Goal: Task Accomplishment & Management: Manage account settings

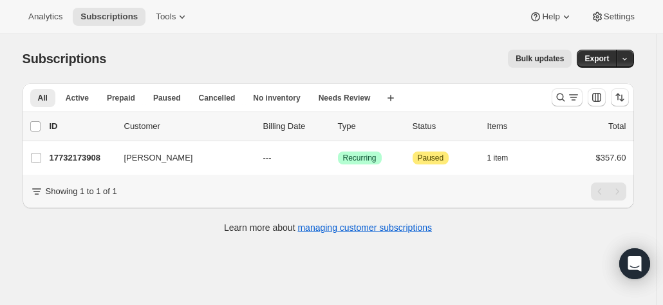
click at [121, 256] on div "Subscriptions. This page is ready Subscriptions Bulk updates More actions Bulk …" at bounding box center [328, 186] width 656 height 305
click at [565, 97] on icon "Search and filter results" at bounding box center [560, 97] width 13 height 13
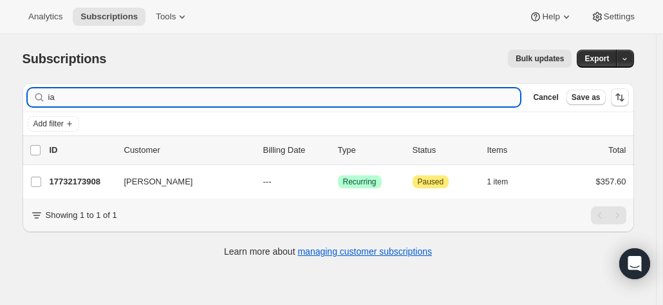
type input "i"
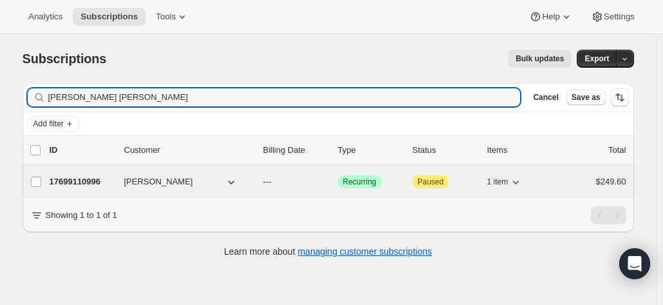
type input "[PERSON_NAME] [PERSON_NAME]"
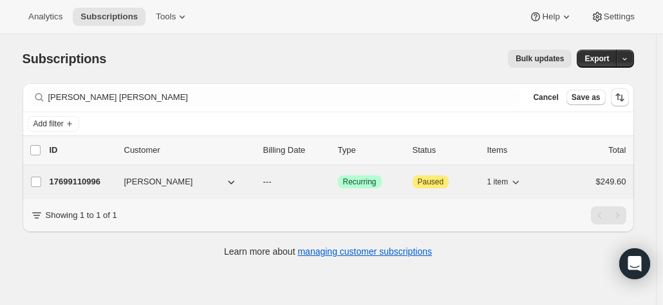
click at [95, 182] on p "17699110996" at bounding box center [82, 181] width 64 height 13
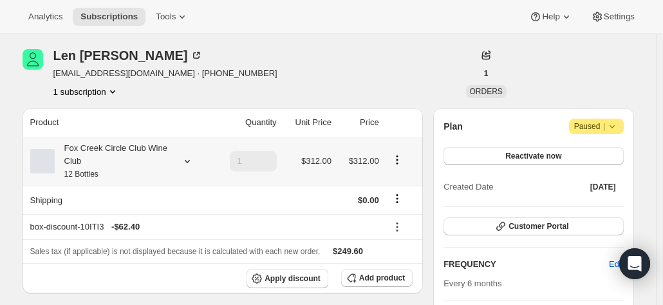
scroll to position [64, 0]
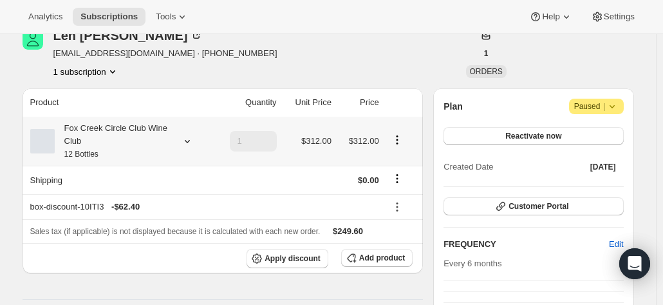
click at [187, 138] on icon at bounding box center [187, 141] width 13 height 13
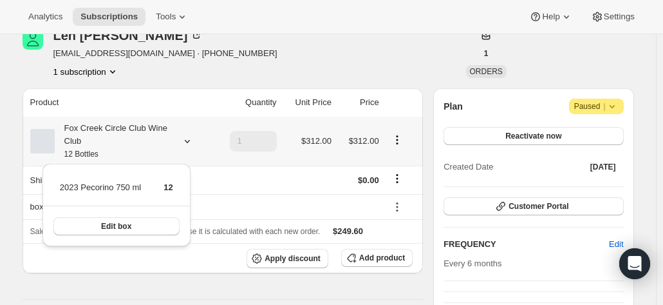
click at [185, 141] on icon at bounding box center [187, 141] width 13 height 13
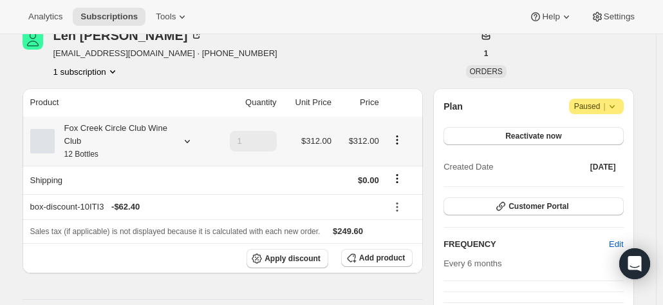
click at [185, 141] on icon at bounding box center [187, 141] width 13 height 13
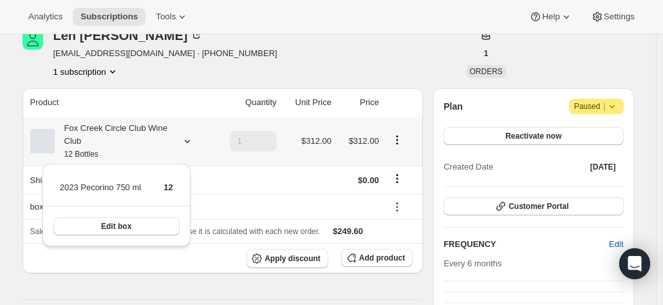
click at [189, 140] on icon at bounding box center [187, 141] width 13 height 13
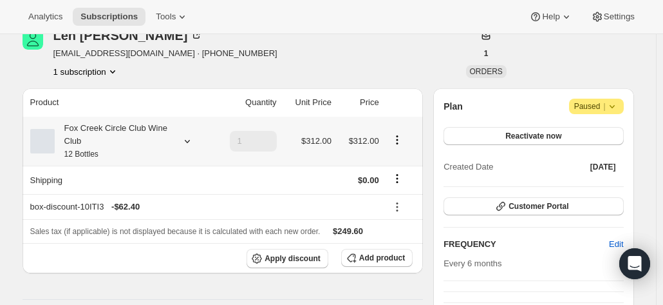
click at [77, 142] on div "Fox Creek Circle Club Wine Club 12 Bottles" at bounding box center [113, 141] width 116 height 39
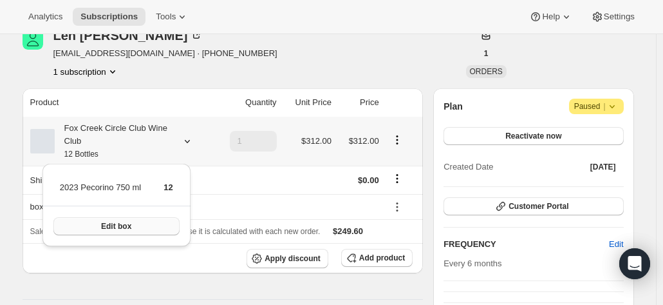
click at [108, 222] on span "Edit box" at bounding box center [116, 226] width 30 height 10
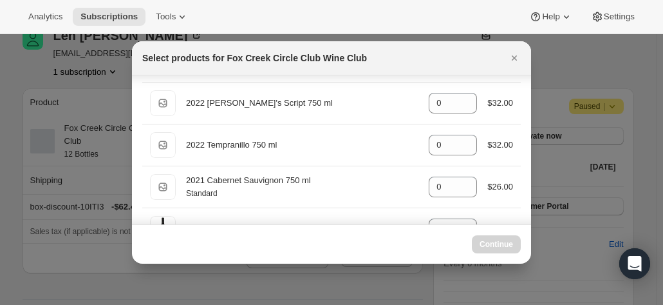
scroll to position [0, 0]
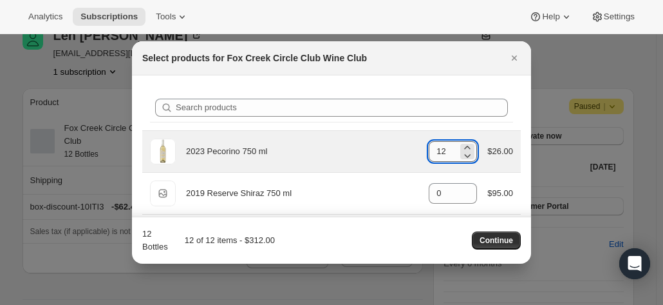
click at [444, 150] on input "12" at bounding box center [443, 151] width 29 height 21
drag, startPoint x: 440, startPoint y: 150, endPoint x: 390, endPoint y: 147, distance: 50.3
click at [395, 147] on div "2023 Pecorino 750 ml gid://shopify/ProductVariant/41594933280852 12 $26.00" at bounding box center [331, 151] width 363 height 26
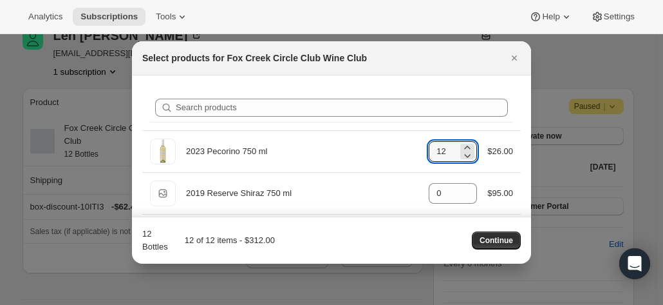
click at [26, 79] on div at bounding box center [331, 152] width 663 height 305
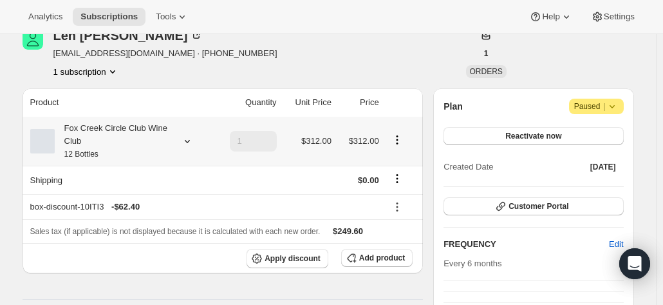
click at [189, 142] on icon at bounding box center [186, 141] width 5 height 3
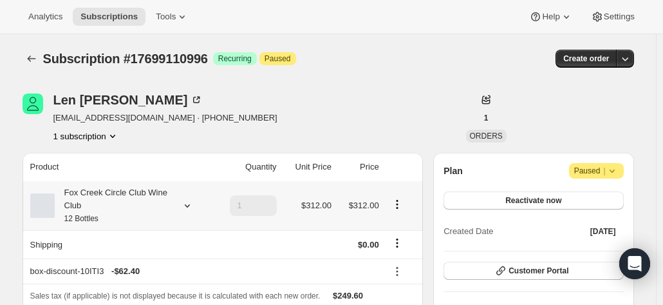
click at [138, 212] on div "Fox Creek Circle Club Wine Club 12 Bottles" at bounding box center [113, 205] width 116 height 39
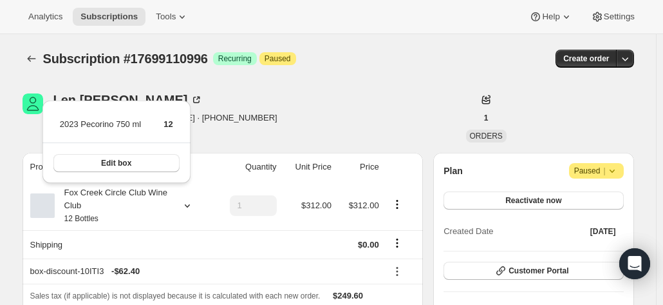
click at [304, 119] on div "Len Nancarrow nogonen@outlook.com · +61409996986 1 subscription" at bounding box center [237, 117] width 428 height 49
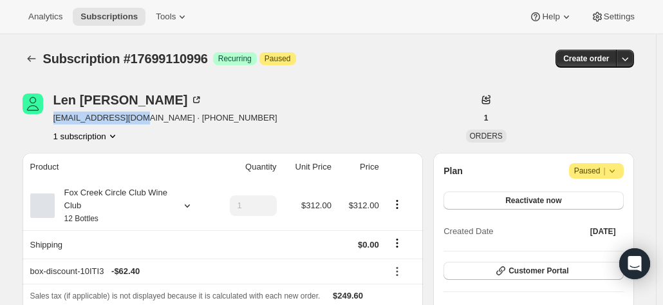
drag, startPoint x: 142, startPoint y: 121, endPoint x: 56, endPoint y: 122, distance: 85.6
click at [56, 122] on span "nogonen@outlook.com · +61409996986" at bounding box center [165, 117] width 224 height 13
copy span "nogonen@outlook.com"
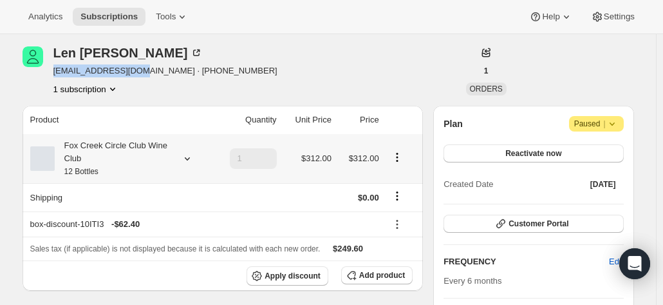
scroll to position [64, 0]
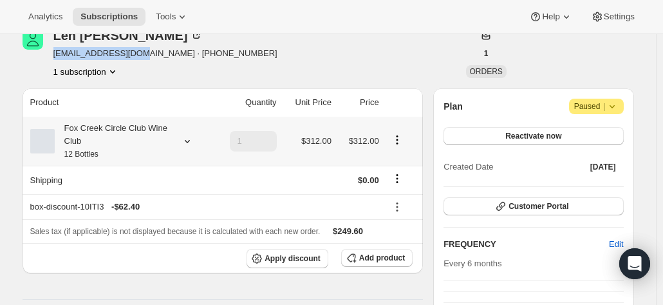
click at [398, 140] on icon "Product actions" at bounding box center [397, 139] width 2 height 2
click at [399, 165] on span "Edit box" at bounding box center [400, 165] width 30 height 10
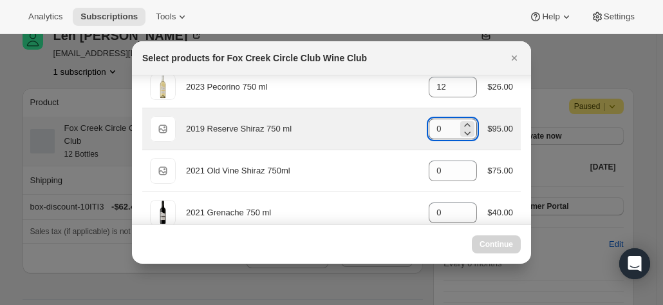
drag, startPoint x: 440, startPoint y: 127, endPoint x: 426, endPoint y: 127, distance: 13.5
click at [429, 127] on input "0" at bounding box center [443, 128] width 29 height 21
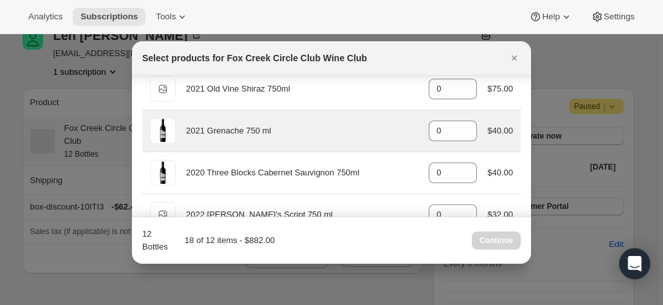
scroll to position [129, 0]
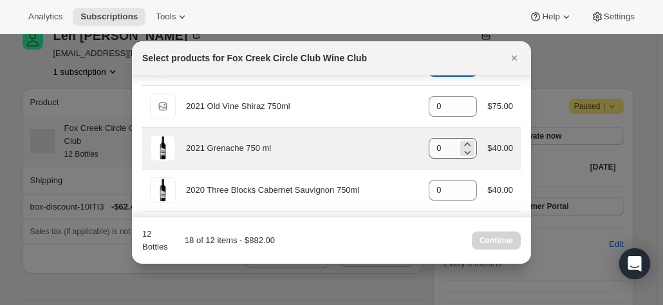
type input "6"
drag, startPoint x: 442, startPoint y: 147, endPoint x: 390, endPoint y: 140, distance: 53.3
click at [390, 140] on div "2021 Grenache 750 ml gid://shopify/ProductVariant/41594924630100 0 $40.00" at bounding box center [331, 148] width 363 height 26
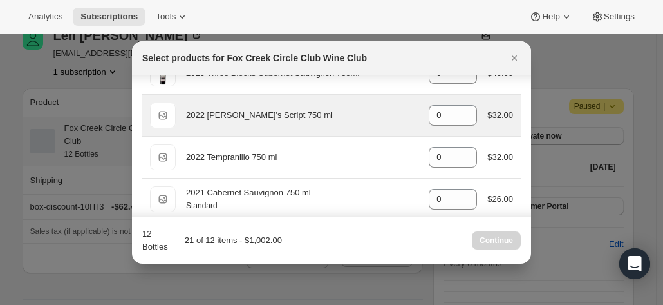
scroll to position [258, 0]
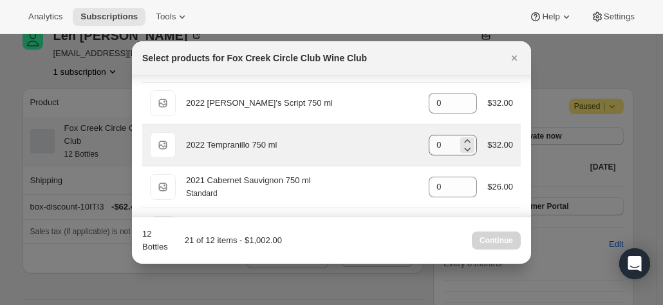
type input "3"
drag, startPoint x: 444, startPoint y: 142, endPoint x: 400, endPoint y: 145, distance: 43.9
click at [400, 145] on div "Default Title 2022 Tempranillo 750 ml gid://shopify/ProductVariant/415949271860…" at bounding box center [331, 145] width 363 height 26
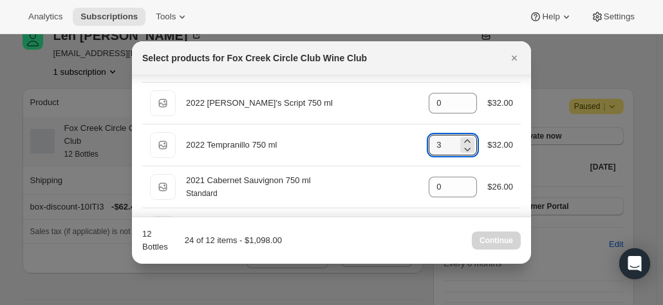
scroll to position [0, 0]
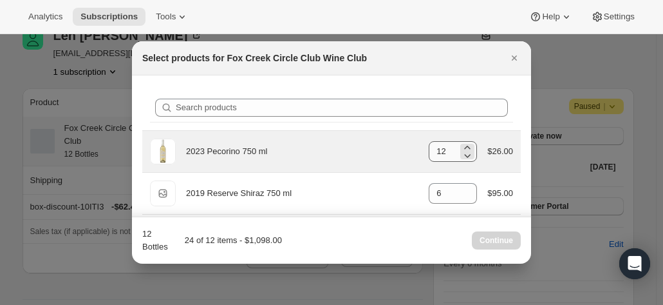
type input "3"
drag, startPoint x: 448, startPoint y: 151, endPoint x: 413, endPoint y: 146, distance: 35.1
click at [413, 146] on div "2023 Pecorino 750 ml gid://shopify/ProductVariant/41594933280852 12 $26.00" at bounding box center [331, 151] width 363 height 26
click at [465, 155] on icon ":r6h:" at bounding box center [468, 156] width 6 height 4
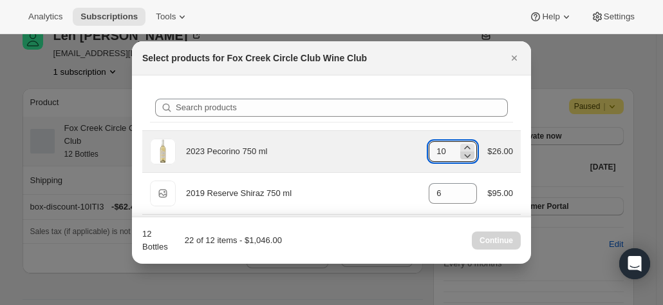
click at [465, 155] on icon ":r6h:" at bounding box center [468, 156] width 6 height 4
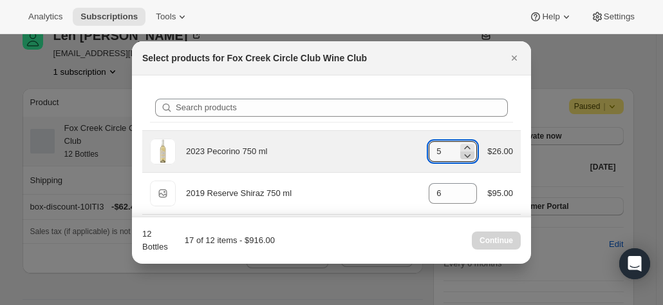
click at [465, 155] on icon ":r6h:" at bounding box center [468, 156] width 6 height 4
click at [464, 155] on icon ":r6h:" at bounding box center [467, 155] width 13 height 13
type input "0"
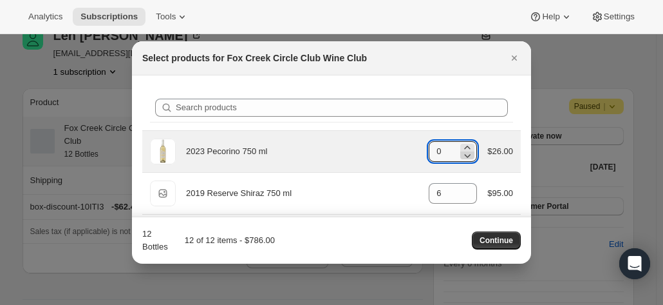
click at [464, 155] on icon ":r6h:" at bounding box center [467, 155] width 13 height 13
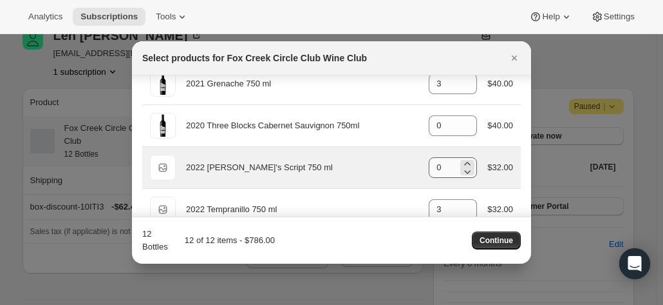
scroll to position [258, 0]
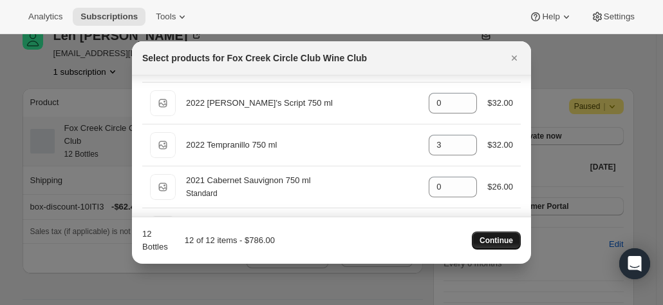
click at [496, 240] on span "Continue" at bounding box center [496, 240] width 33 height 10
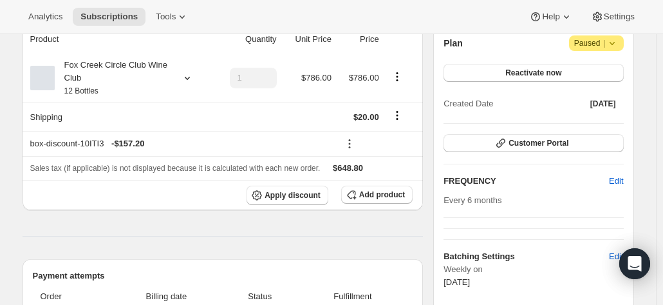
scroll to position [129, 0]
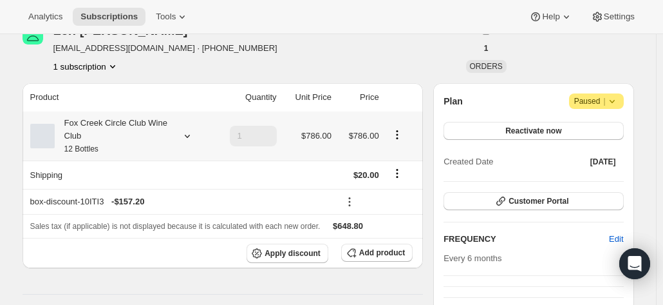
click at [189, 135] on icon at bounding box center [186, 136] width 5 height 3
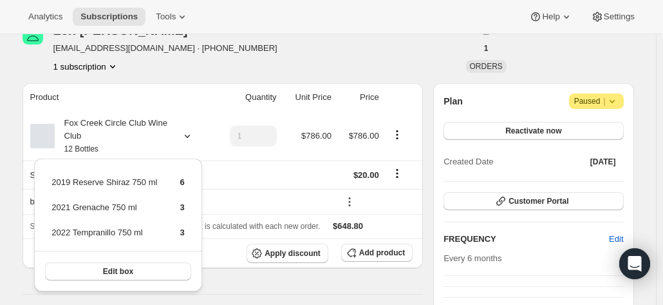
click at [314, 60] on div "[PERSON_NAME] [EMAIL_ADDRESS][DOMAIN_NAME] · [PHONE_NUMBER] 1 subscription" at bounding box center [237, 48] width 428 height 49
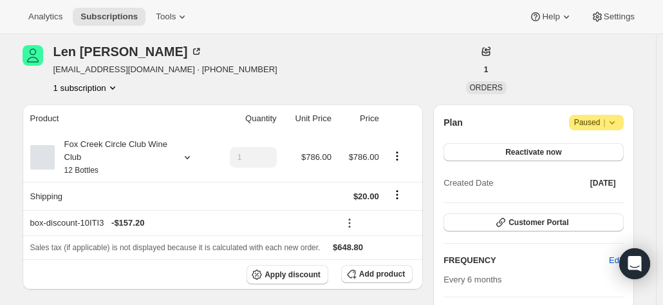
scroll to position [64, 0]
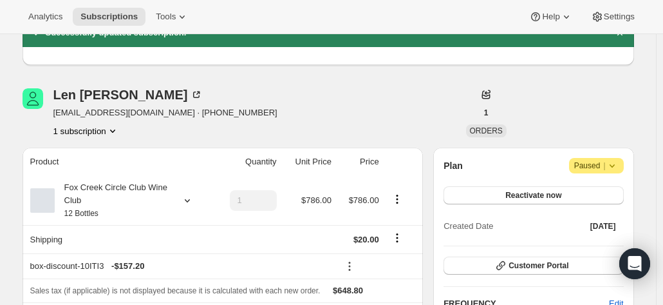
click at [616, 163] on icon at bounding box center [612, 165] width 13 height 13
click at [529, 160] on div "Plan Attention Paused |" at bounding box center [534, 165] width 180 height 15
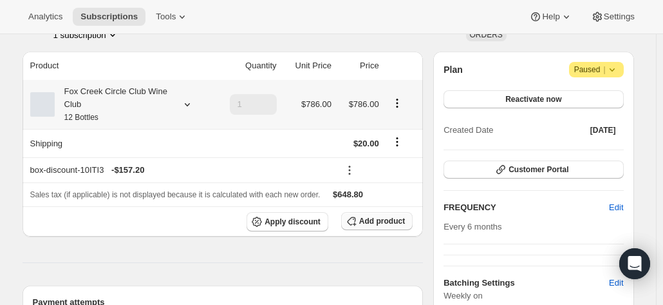
scroll to position [193, 0]
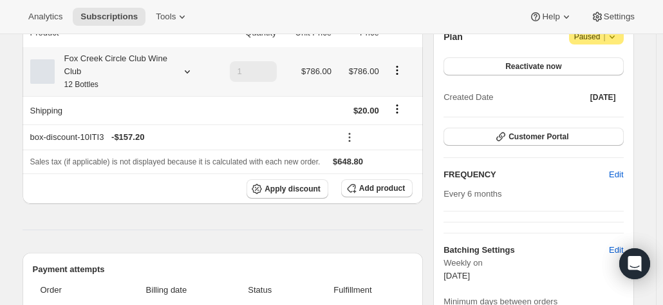
click at [189, 71] on icon at bounding box center [186, 71] width 5 height 3
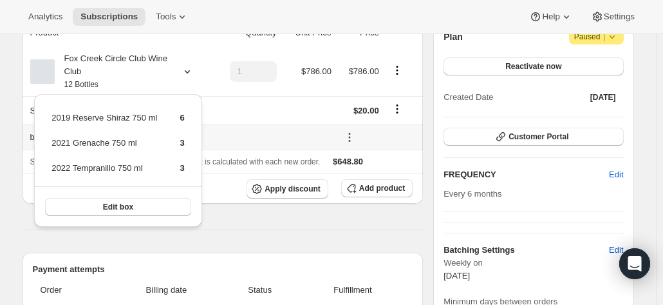
click at [260, 124] on th "box-discount-10ITI3 - $157.20" at bounding box center [179, 136] width 313 height 25
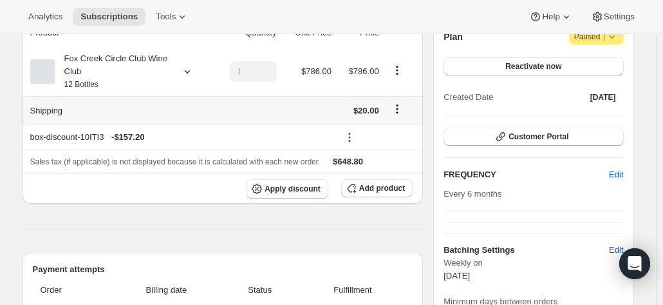
click at [400, 106] on icon "Shipping actions" at bounding box center [397, 108] width 13 height 13
click at [395, 126] on button "Edit shipping rate" at bounding box center [400, 133] width 72 height 21
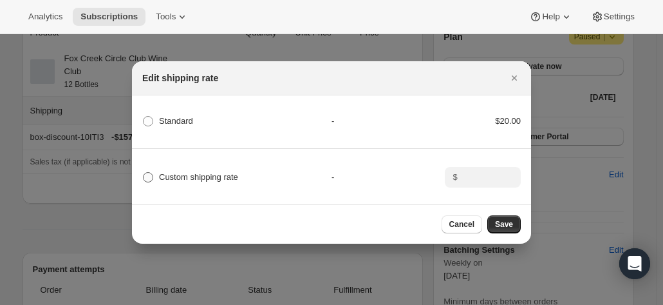
click at [149, 174] on span ":r9g:" at bounding box center [148, 177] width 10 height 10
click at [144, 173] on input "Custom shipping rate" at bounding box center [143, 172] width 1 height 1
radio input "true"
click at [494, 174] on input ":r9g:" at bounding box center [482, 177] width 40 height 21
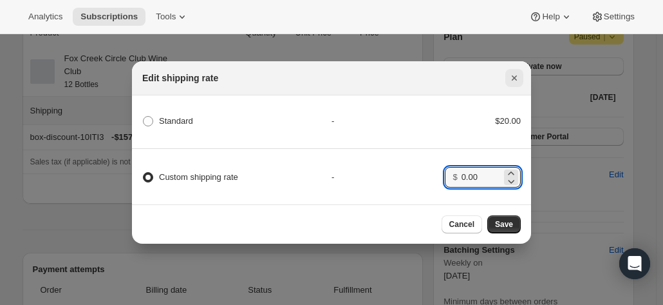
type input "0.00"
click at [514, 75] on icon "Close" at bounding box center [514, 77] width 5 height 5
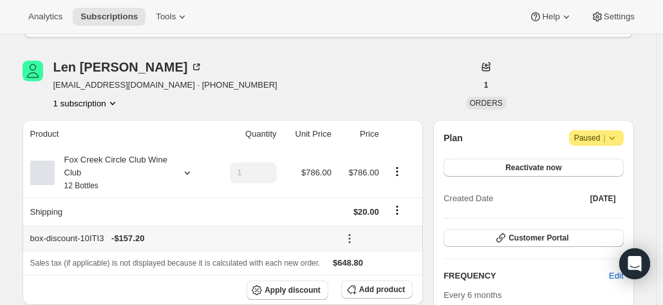
scroll to position [129, 0]
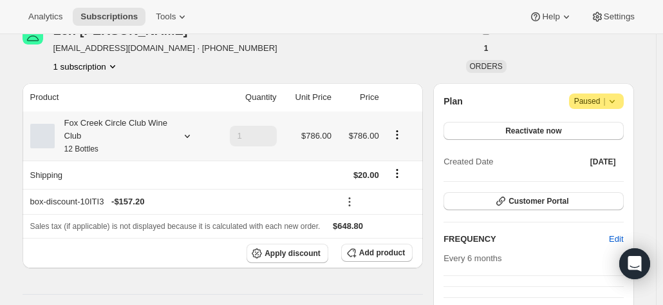
click at [185, 137] on icon at bounding box center [187, 135] width 13 height 13
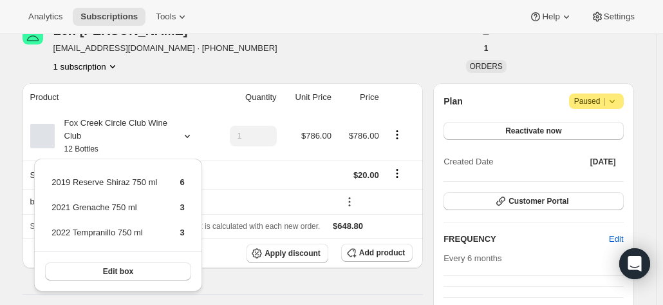
click at [304, 65] on div "[PERSON_NAME] [EMAIL_ADDRESS][DOMAIN_NAME] · [PHONE_NUMBER] 1 subscription" at bounding box center [237, 48] width 428 height 49
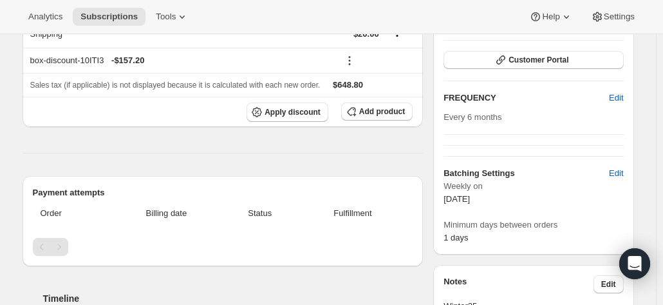
scroll to position [193, 0]
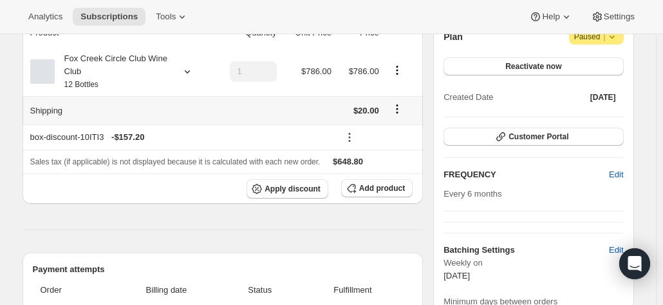
click at [402, 113] on icon "Shipping actions" at bounding box center [397, 108] width 13 height 13
click at [393, 129] on span "Edit shipping rate" at bounding box center [400, 134] width 64 height 10
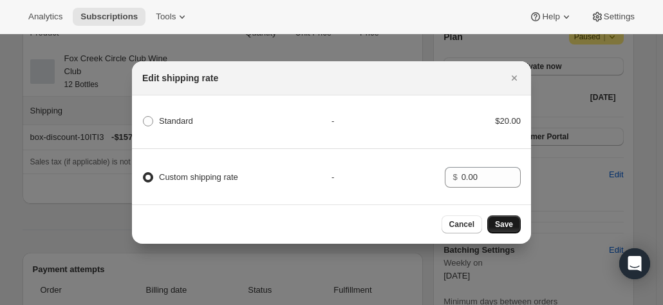
click at [510, 227] on span "Save" at bounding box center [504, 224] width 18 height 10
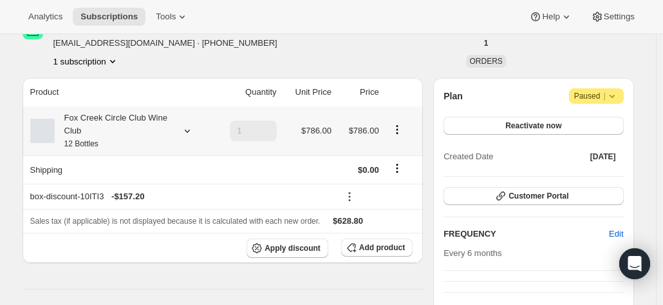
click at [193, 131] on icon at bounding box center [187, 130] width 13 height 13
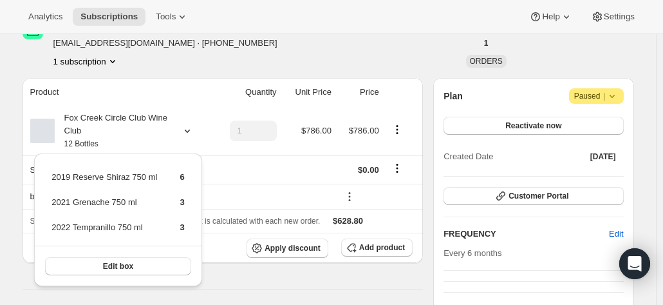
drag, startPoint x: 274, startPoint y: 71, endPoint x: 265, endPoint y: 70, distance: 8.6
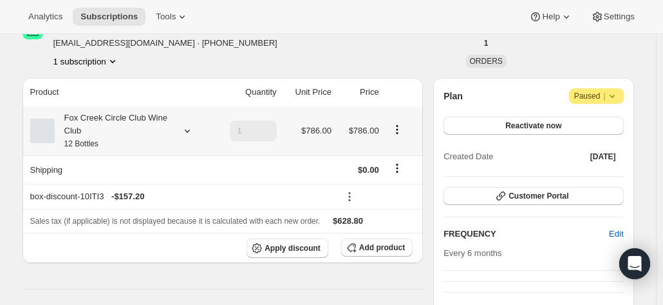
click at [189, 132] on icon at bounding box center [187, 130] width 13 height 13
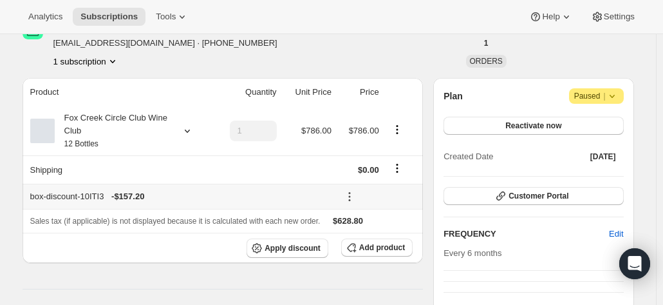
click at [126, 198] on span "- $157.20" at bounding box center [127, 196] width 33 height 13
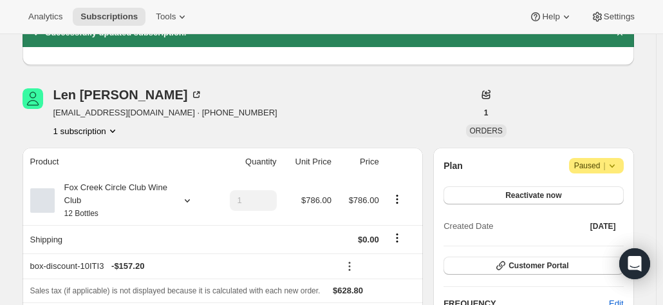
scroll to position [0, 0]
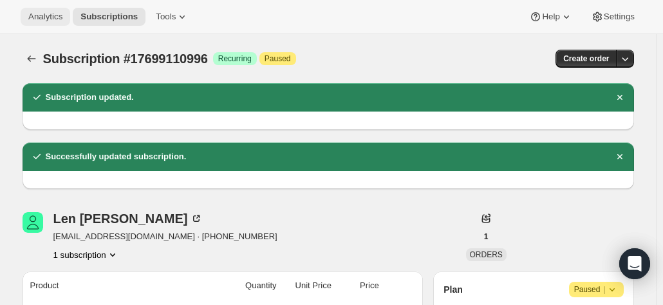
click at [54, 14] on span "Analytics" at bounding box center [45, 17] width 34 height 10
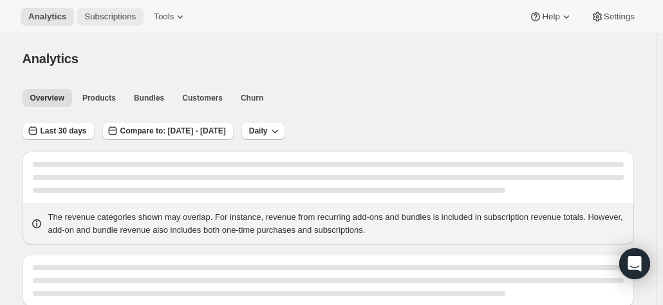
click at [113, 19] on span "Subscriptions" at bounding box center [110, 17] width 52 height 10
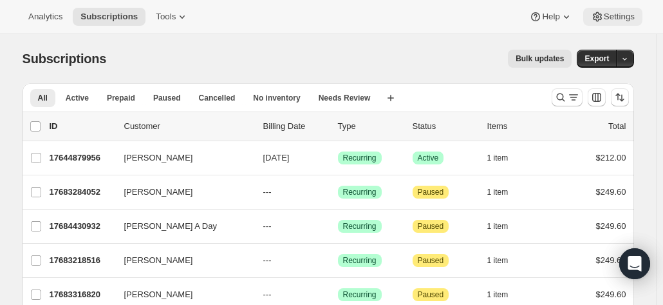
click at [609, 21] on span "Settings" at bounding box center [619, 17] width 31 height 10
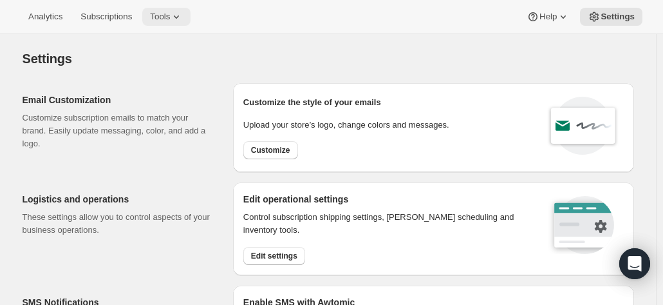
click at [160, 14] on span "Tools" at bounding box center [160, 17] width 20 height 10
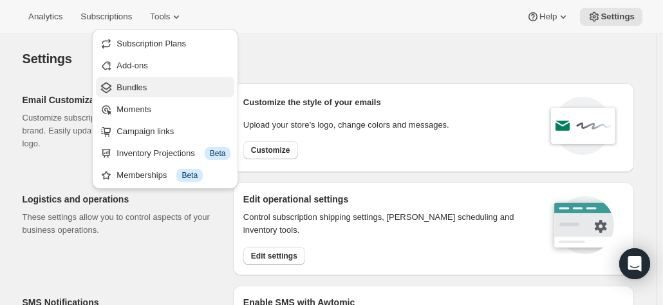
click at [146, 83] on span "Bundles" at bounding box center [174, 87] width 114 height 13
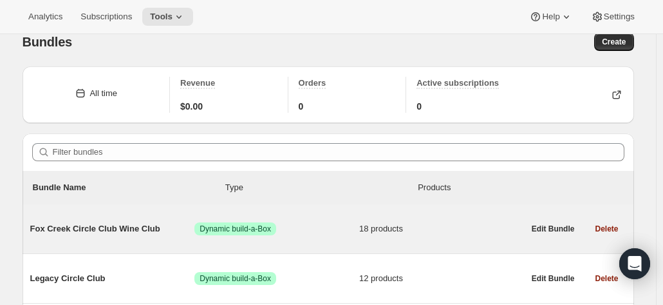
scroll to position [129, 0]
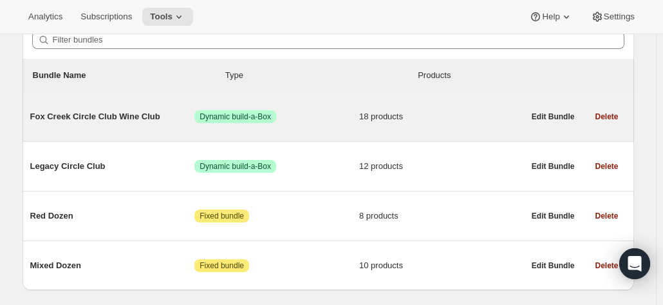
click at [73, 115] on span "Fox Creek Circle Club Wine Club" at bounding box center [112, 116] width 165 height 13
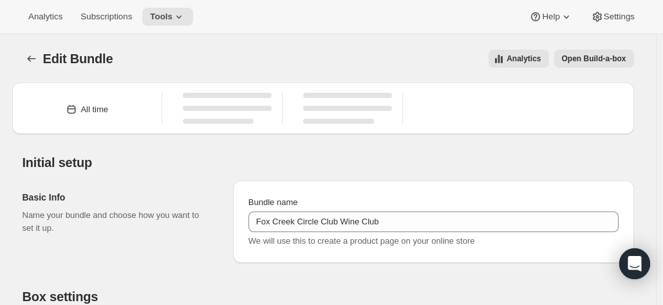
type input "Fox Creek Circle Club Wine Club"
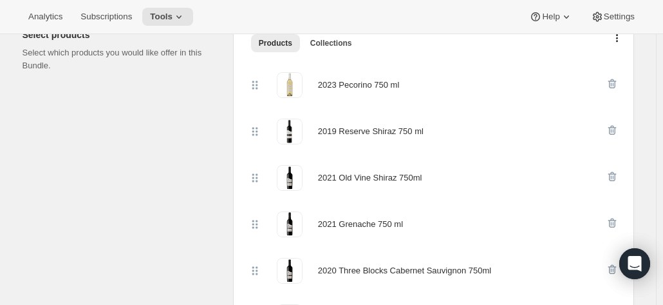
scroll to position [322, 0]
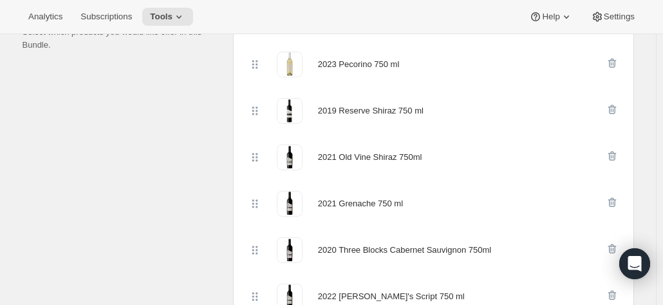
click at [296, 111] on span at bounding box center [290, 111] width 26 height 26
click at [352, 111] on div "2019 Reserve Shiraz 750 ml" at bounding box center [371, 110] width 106 height 13
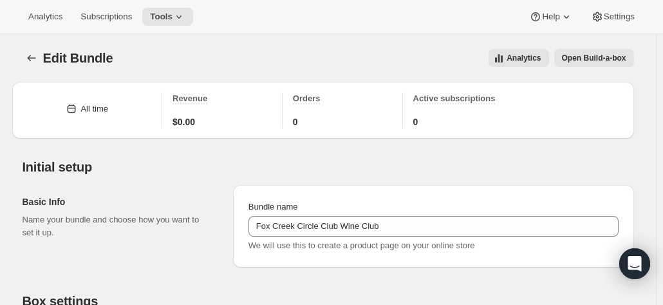
scroll to position [0, 0]
click at [105, 18] on span "Subscriptions" at bounding box center [106, 17] width 52 height 10
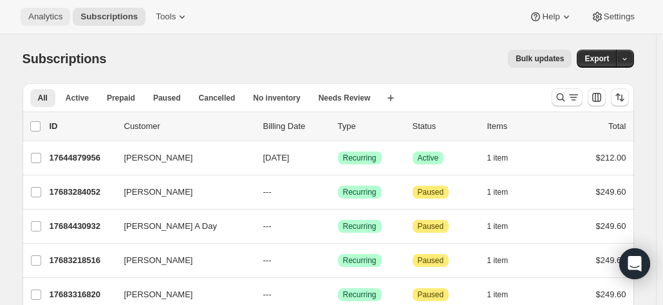
click at [41, 16] on span "Analytics" at bounding box center [45, 17] width 34 height 10
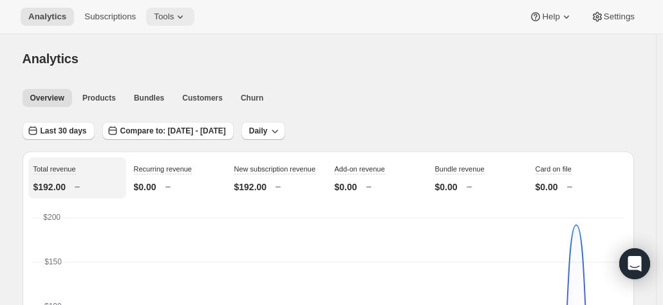
click at [157, 12] on span "Tools" at bounding box center [164, 17] width 20 height 10
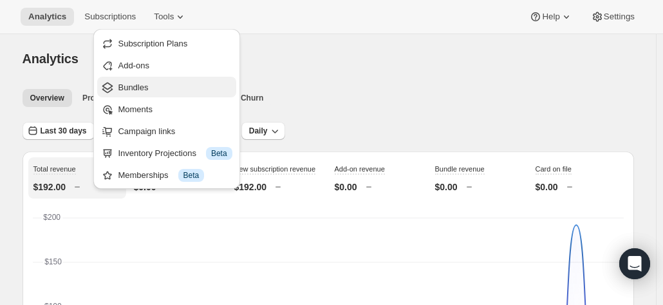
click at [138, 89] on span "Bundles" at bounding box center [133, 87] width 30 height 10
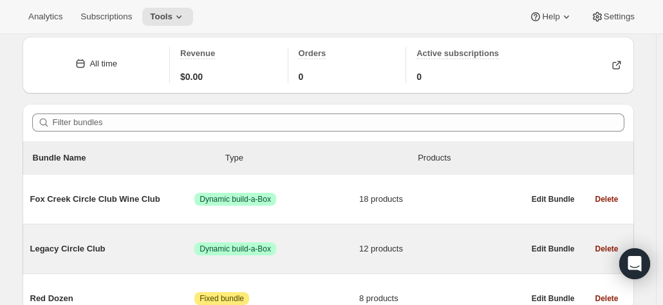
scroll to position [64, 0]
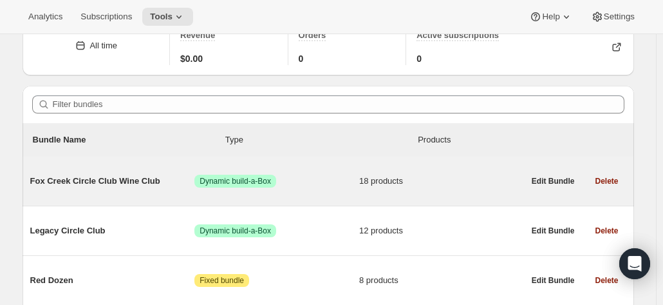
click at [88, 177] on span "Fox Creek Circle Club Wine Club" at bounding box center [112, 180] width 165 height 13
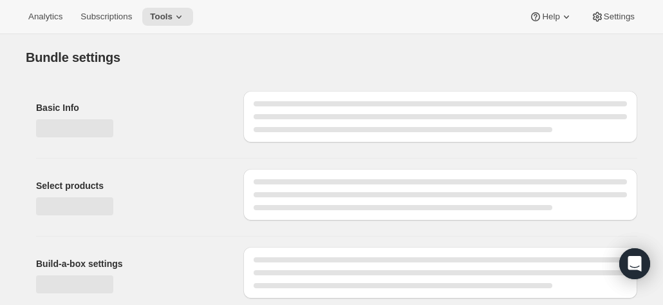
type input "Fox Creek Circle Club Wine Club"
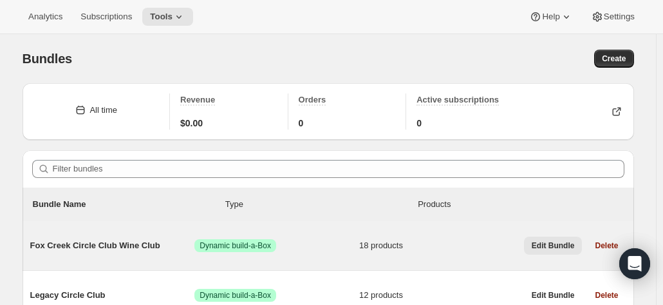
click at [559, 238] on button "Edit Bundle" at bounding box center [553, 245] width 59 height 18
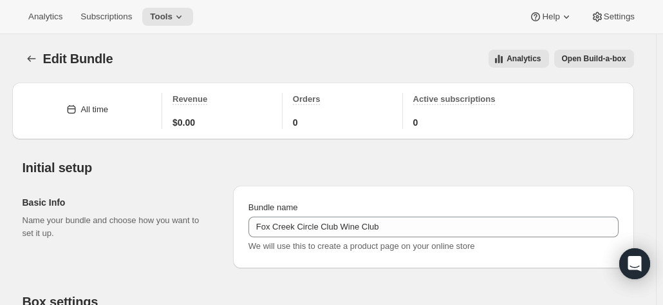
type input "Fox Creek Circle Club Wine Club"
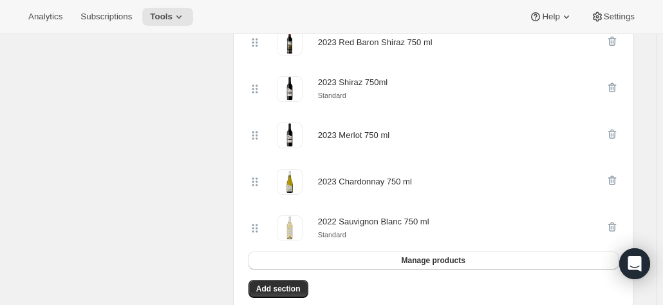
scroll to position [966, 0]
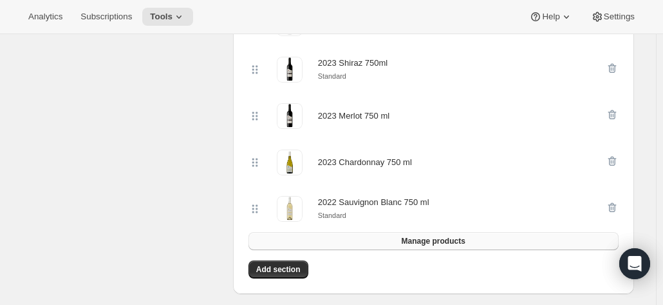
click at [401, 240] on button "Manage products" at bounding box center [434, 241] width 370 height 18
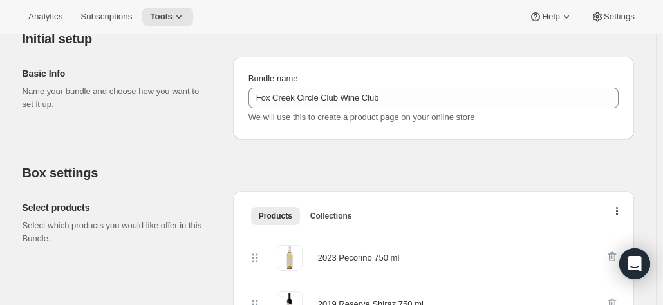
scroll to position [0, 0]
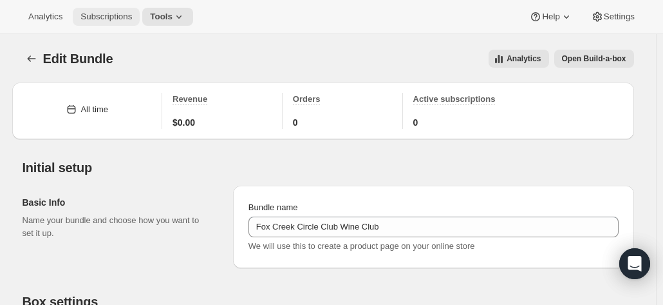
click at [86, 15] on span "Subscriptions" at bounding box center [106, 17] width 52 height 10
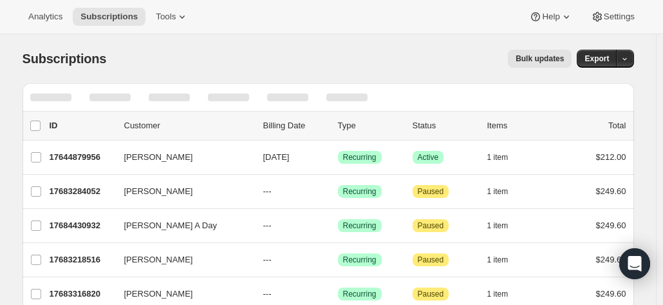
click at [414, 52] on div "Bulk updates" at bounding box center [347, 59] width 450 height 18
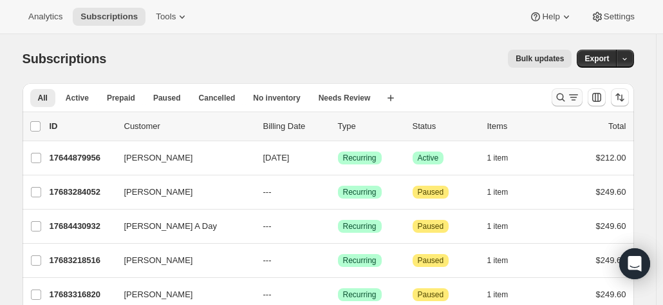
click at [563, 96] on icon "Search and filter results" at bounding box center [560, 97] width 13 height 13
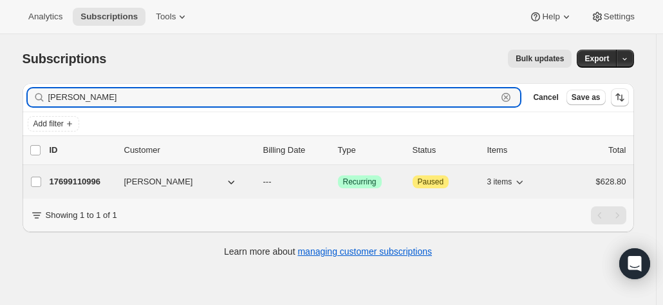
type input "len nancarrow"
click at [118, 183] on div "17699110996 Len Nancarrow --- Success Recurring Attention Paused 3 items $628.80" at bounding box center [338, 182] width 577 height 18
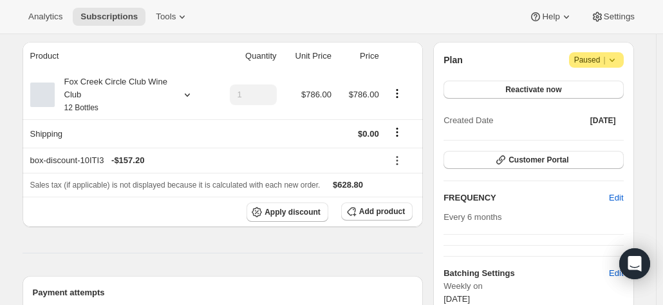
scroll to position [129, 0]
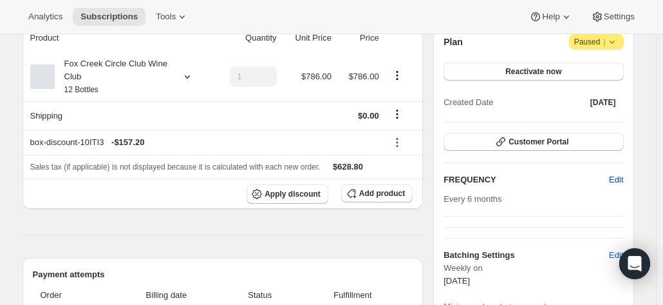
click at [619, 180] on span "Edit" at bounding box center [616, 179] width 14 height 13
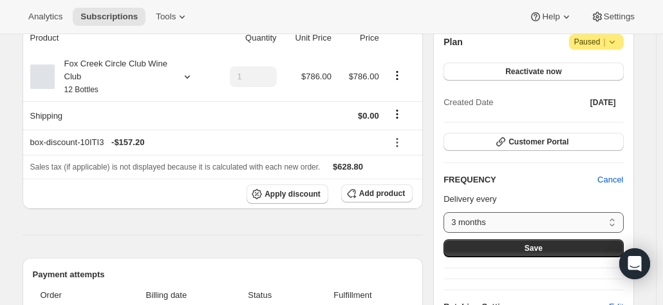
click at [473, 220] on select "3 months 4 months 6 months Custom..." at bounding box center [534, 222] width 180 height 21
select select "MONTH#6"
click at [447, 212] on select "3 months 4 months 6 months Custom..." at bounding box center [534, 222] width 180 height 21
click at [516, 189] on div "FREQUENCY Cancel Delivery every 3 months 4 months 6 months Custom... 6 months S…" at bounding box center [534, 215] width 180 height 84
click at [193, 72] on icon at bounding box center [187, 76] width 13 height 13
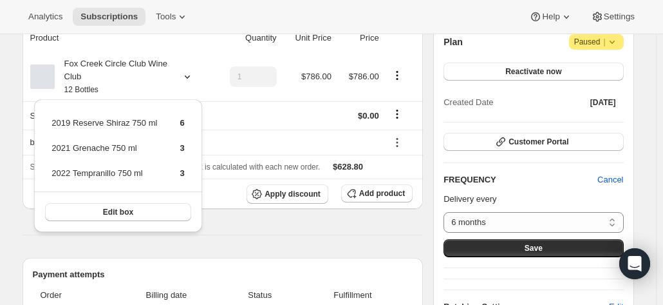
click at [227, 234] on hr at bounding box center [223, 234] width 401 height 1
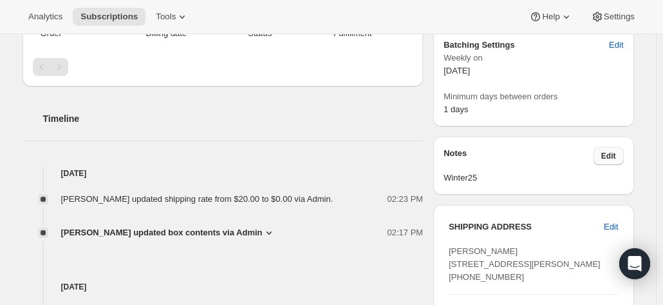
scroll to position [386, 0]
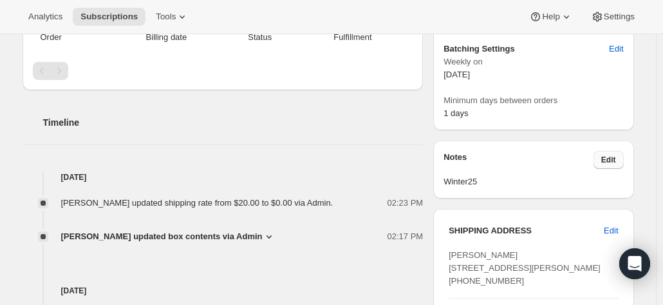
click at [606, 155] on span "Edit" at bounding box center [608, 160] width 15 height 10
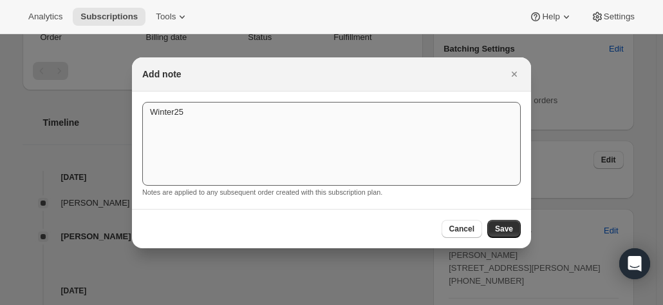
scroll to position [0, 0]
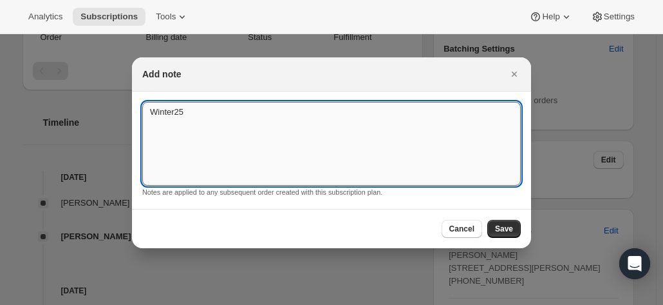
click at [271, 137] on textarea "Winter25" at bounding box center [331, 144] width 379 height 84
drag, startPoint x: 202, startPoint y: 114, endPoint x: 151, endPoint y: 109, distance: 50.5
click at [151, 109] on textarea "Winter25" at bounding box center [331, 144] width 379 height 84
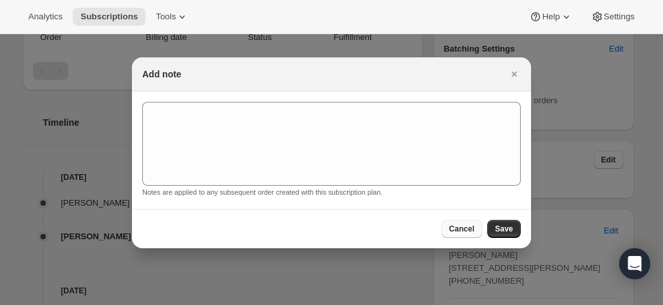
click at [469, 227] on span "Cancel" at bounding box center [461, 228] width 25 height 10
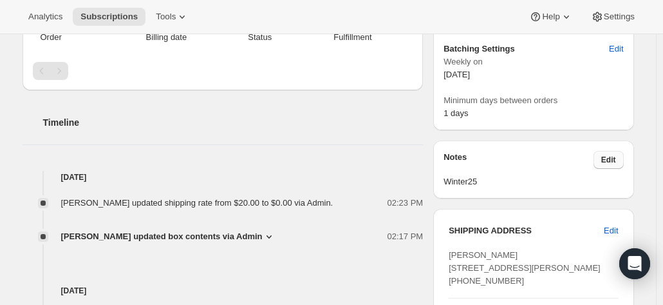
click at [609, 155] on span "Edit" at bounding box center [608, 160] width 15 height 10
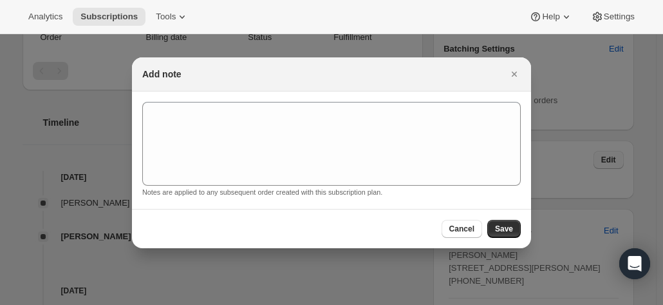
scroll to position [0, 0]
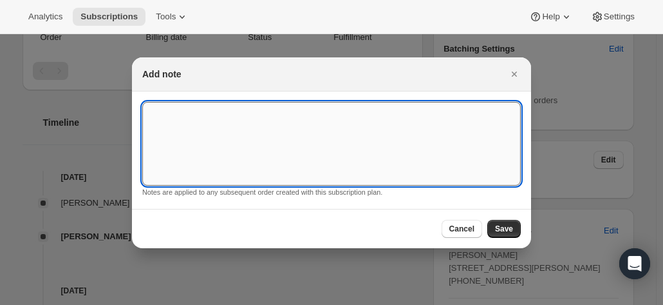
drag, startPoint x: 264, startPoint y: 131, endPoint x: 239, endPoint y: 127, distance: 25.4
click at [239, 127] on textarea ":rcd:" at bounding box center [331, 144] width 379 height 84
click at [498, 229] on span "Save" at bounding box center [504, 228] width 18 height 10
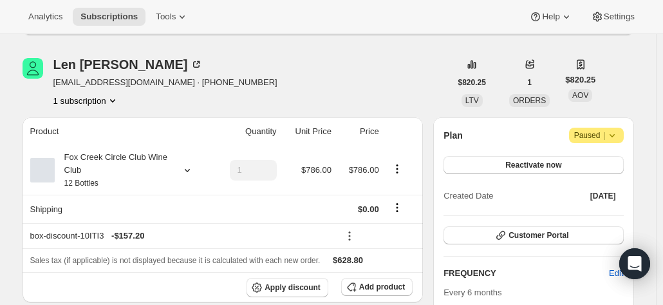
scroll to position [129, 0]
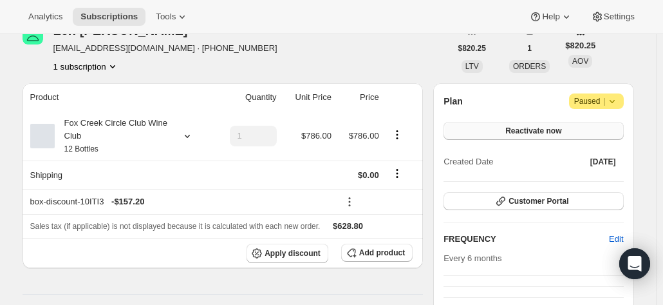
click at [520, 127] on span "Reactivate now" at bounding box center [533, 131] width 56 height 10
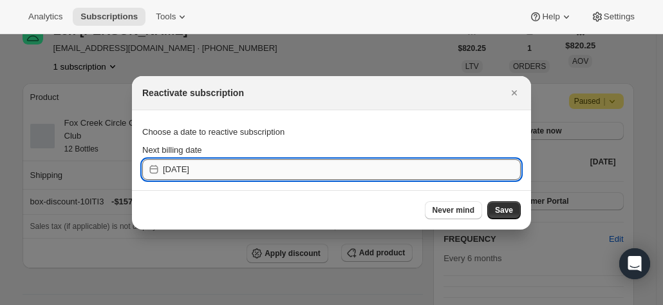
click at [256, 170] on input "2025-09-13" at bounding box center [342, 169] width 358 height 21
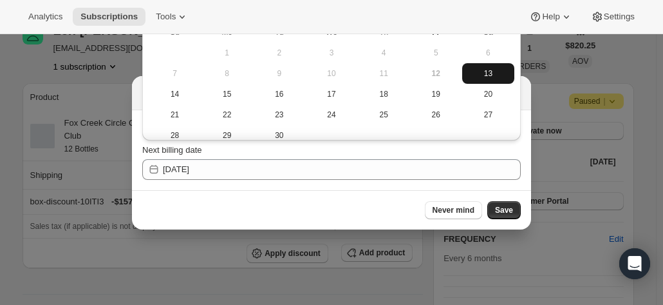
click at [482, 72] on span "13" at bounding box center [488, 73] width 42 height 10
type input "2025-09-12"
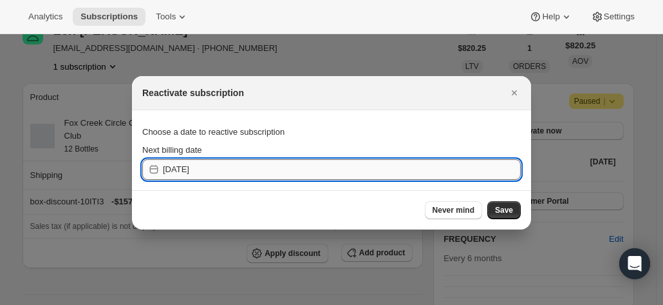
click at [344, 173] on input "2025-09-12" at bounding box center [342, 169] width 358 height 21
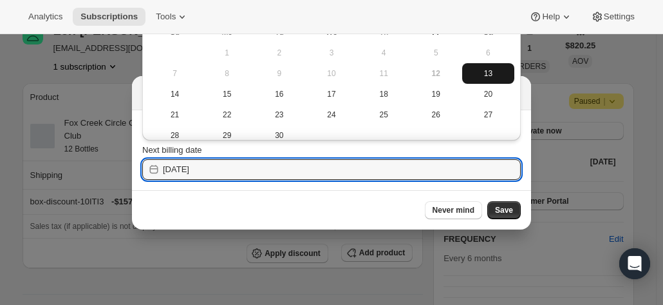
click at [481, 73] on span "13" at bounding box center [488, 73] width 42 height 10
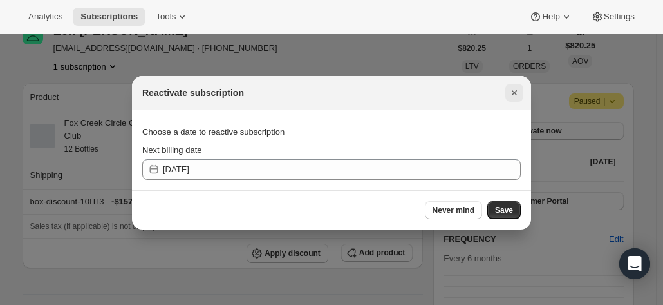
click at [508, 91] on icon "Close" at bounding box center [514, 92] width 13 height 13
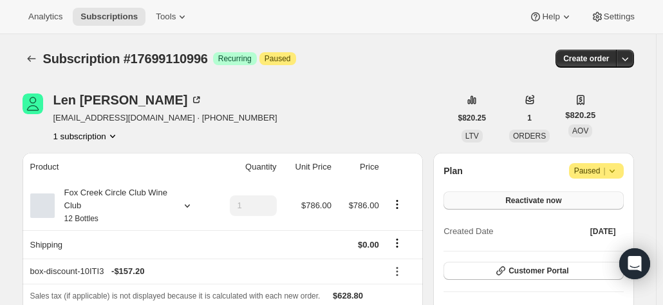
click at [529, 200] on span "Reactivate now" at bounding box center [533, 200] width 56 height 10
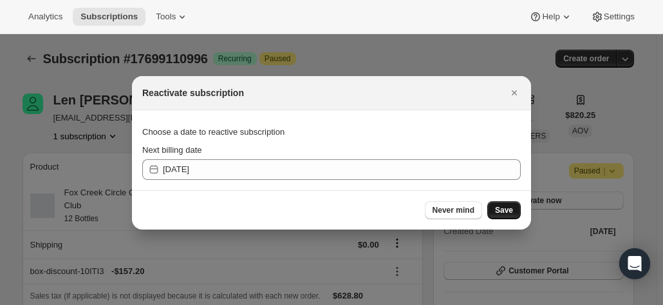
click at [506, 208] on span "Save" at bounding box center [504, 210] width 18 height 10
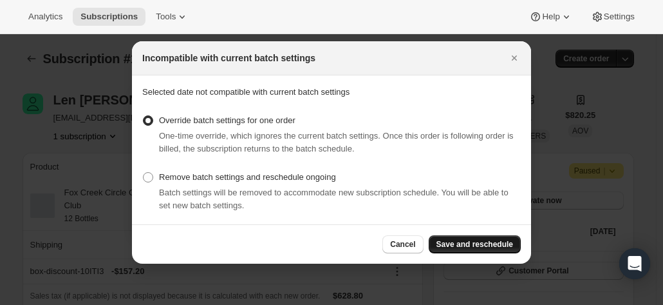
click at [467, 243] on span "Save and reschedule" at bounding box center [475, 244] width 77 height 10
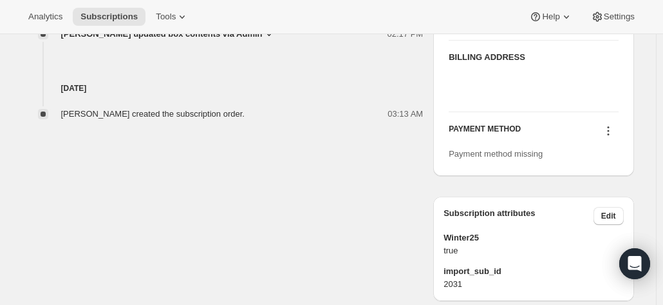
scroll to position [751, 0]
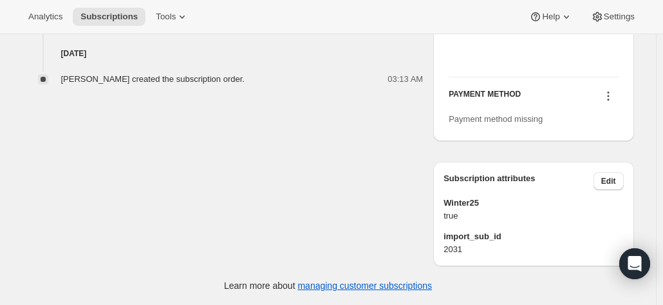
click at [614, 97] on icon at bounding box center [608, 95] width 13 height 13
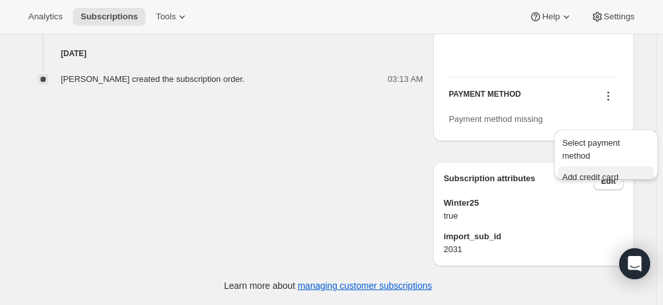
click at [583, 172] on span "Add credit card" at bounding box center [590, 177] width 56 height 10
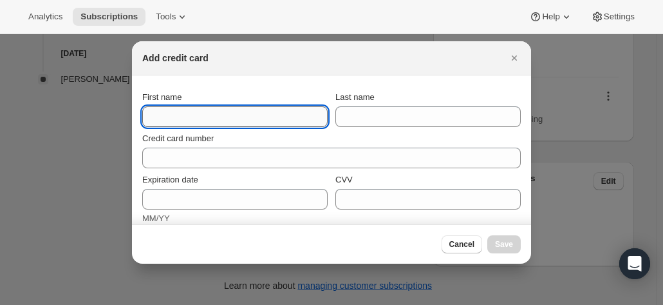
click at [170, 117] on input "First name" at bounding box center [234, 116] width 185 height 21
type input "Len"
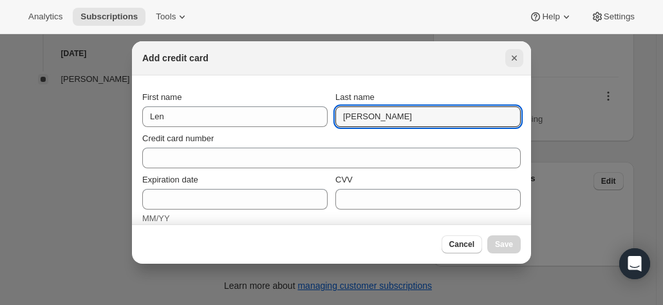
type input "Nancarrow"
click at [512, 59] on icon "Close" at bounding box center [514, 58] width 13 height 13
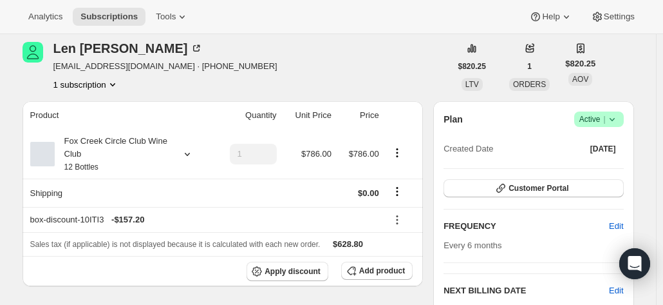
scroll to position [0, 0]
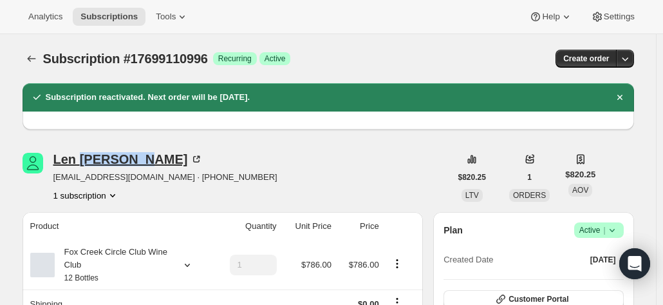
drag, startPoint x: 148, startPoint y: 161, endPoint x: 81, endPoint y: 167, distance: 67.2
click at [81, 165] on div "Len Nancarrow" at bounding box center [128, 159] width 150 height 13
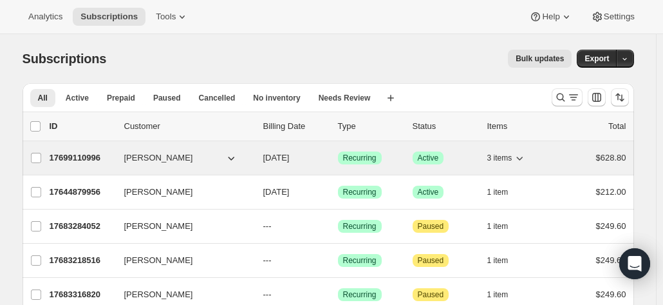
click at [83, 155] on p "17699110996" at bounding box center [82, 157] width 64 height 13
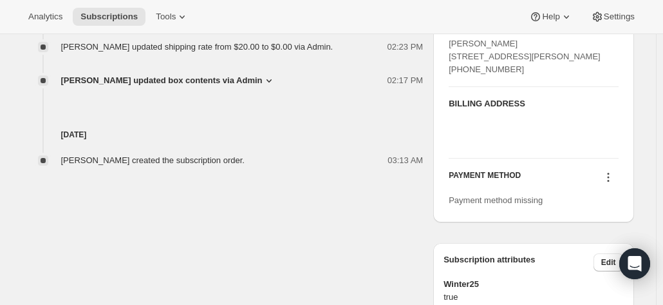
scroll to position [644, 0]
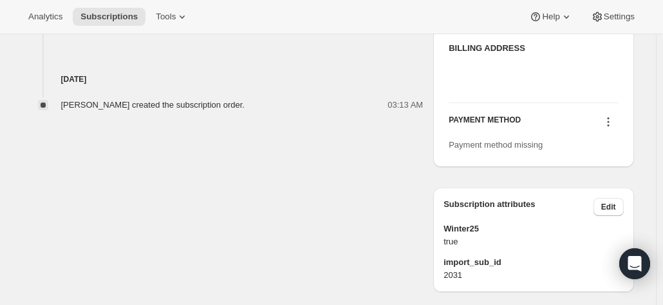
click at [607, 128] on icon at bounding box center [608, 121] width 13 height 13
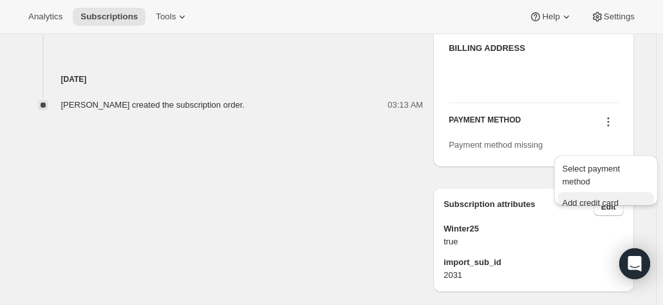
click at [573, 198] on span "Add credit card" at bounding box center [590, 203] width 56 height 10
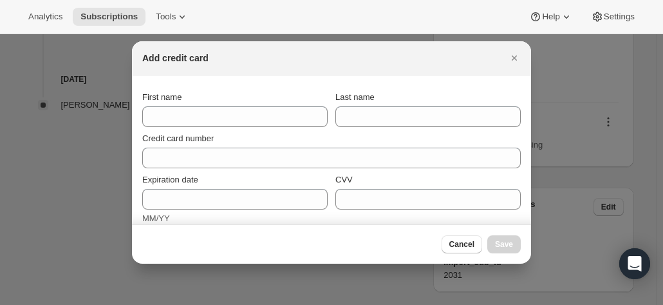
scroll to position [0, 0]
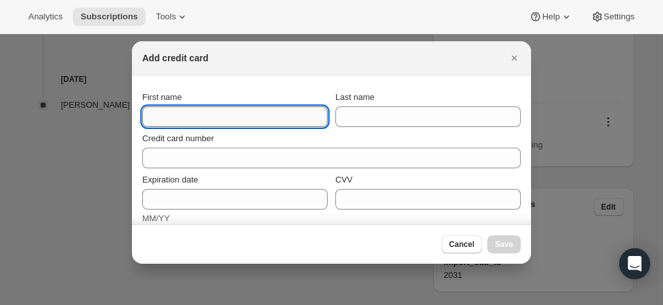
click at [171, 113] on input "First name" at bounding box center [234, 116] width 185 height 21
type input "Len"
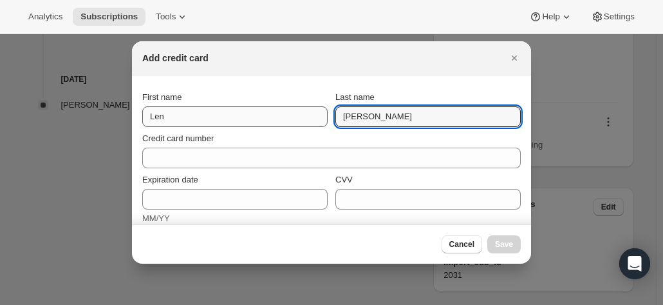
type input "Nancarrow"
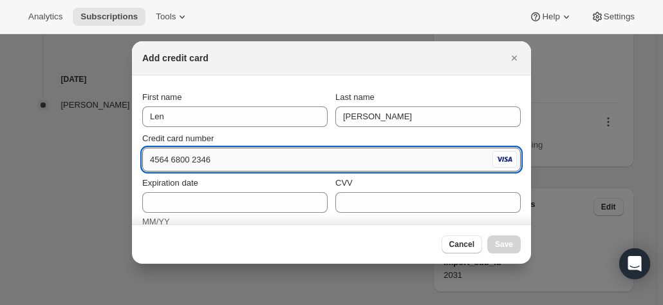
click at [164, 156] on input "4564 6800 2346" at bounding box center [316, 159] width 348 height 21
type input "4564 6800 2365 9054"
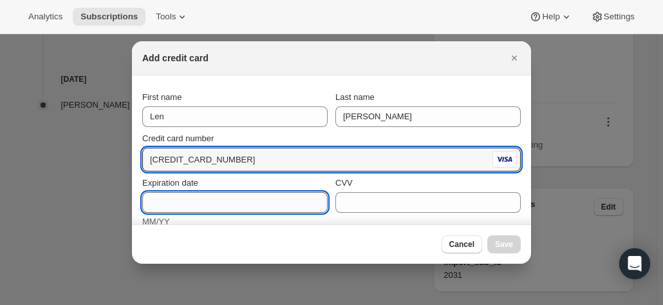
click at [175, 203] on input "Expiration date" at bounding box center [234, 202] width 185 height 21
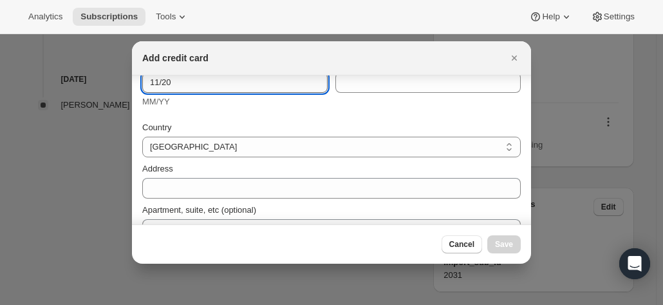
scroll to position [55, 0]
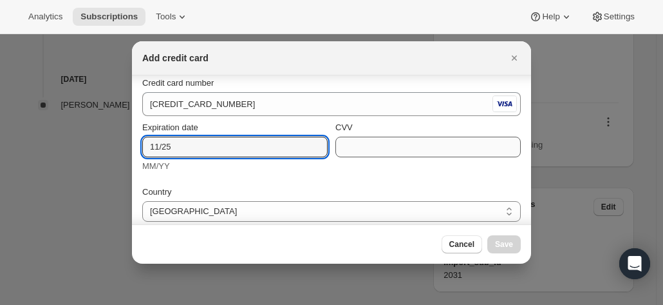
type input "11/25"
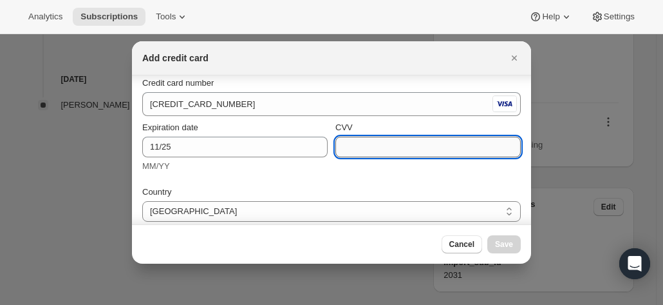
click at [393, 144] on input "CVV" at bounding box center [427, 146] width 185 height 21
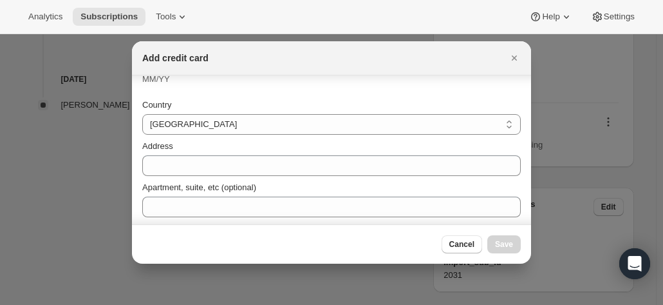
scroll to position [162, 0]
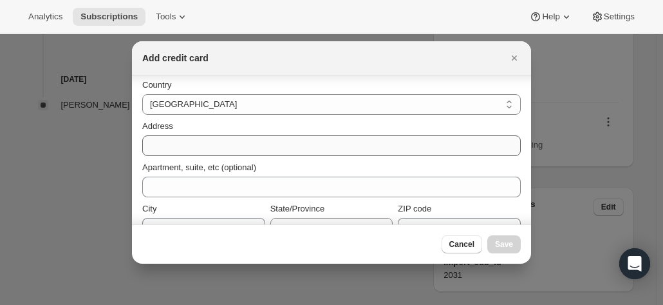
type input "056"
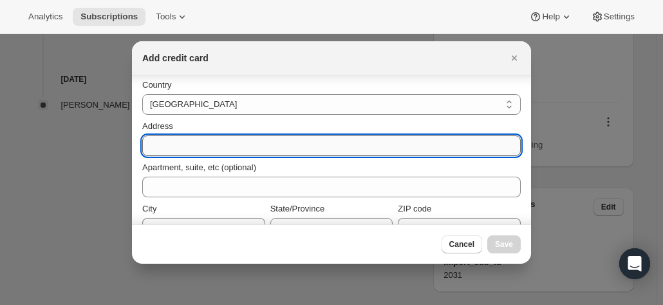
click at [179, 146] on input "Address" at bounding box center [331, 145] width 379 height 21
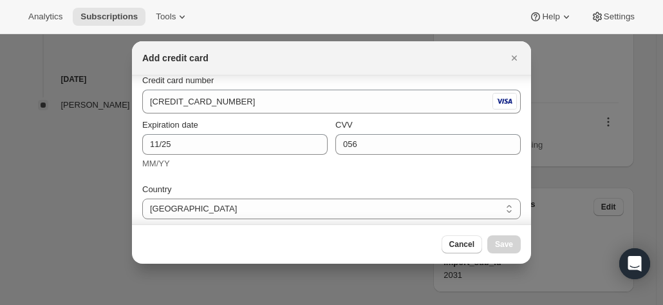
scroll to position [129, 0]
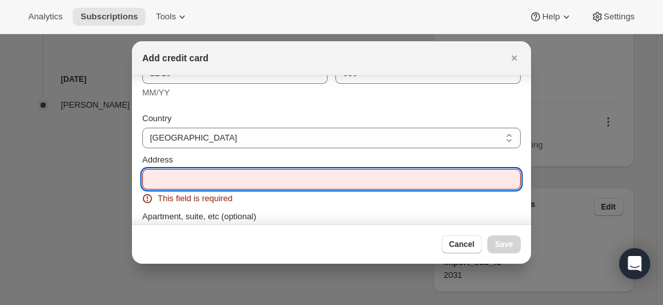
paste input "Unit 1, 110 Cowles Road MOSMAN New South Wales 2088"
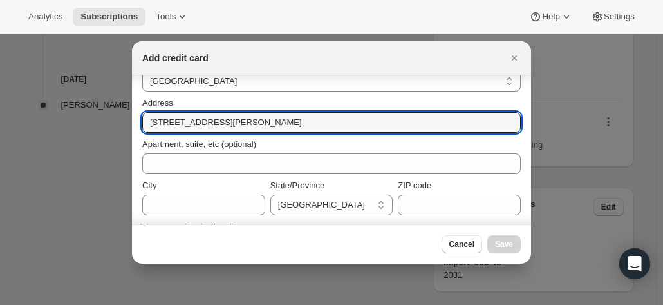
scroll to position [193, 0]
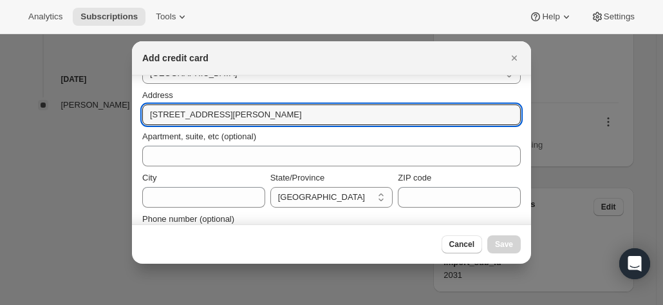
drag, startPoint x: 176, startPoint y: 115, endPoint x: 117, endPoint y: 117, distance: 59.9
drag, startPoint x: 240, startPoint y: 115, endPoint x: 406, endPoint y: 115, distance: 165.5
click at [406, 115] on input "Unit 1, 110 Cowles Road MOSMAN New South Wales 2088" at bounding box center [331, 114] width 379 height 21
type input "Unit 1, 110 Cowles Road"
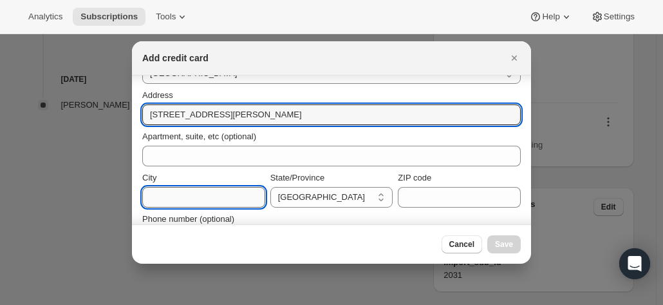
click at [209, 191] on input "City" at bounding box center [203, 197] width 123 height 21
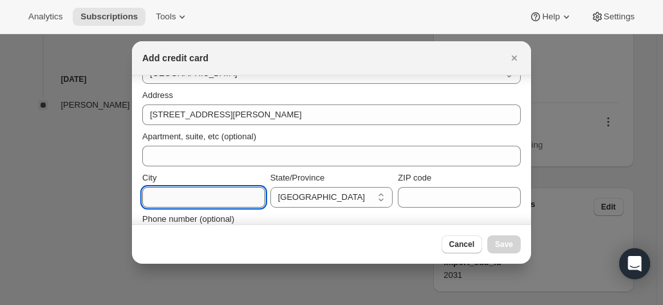
paste input "MOSMAN New South Wales 2088"
drag, startPoint x: 170, startPoint y: 197, endPoint x: 252, endPoint y: 196, distance: 82.4
click at [252, 196] on input "MOSMAN New South Wales 2088" at bounding box center [203, 197] width 123 height 21
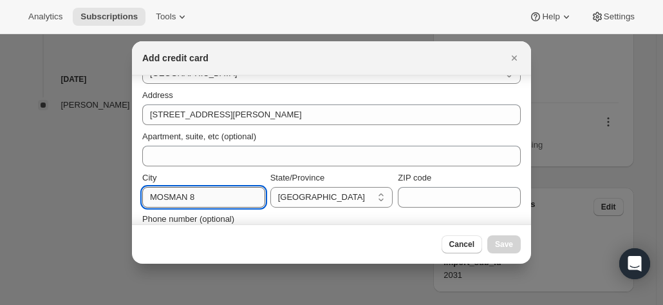
click at [204, 202] on input "MOSMAN 8" at bounding box center [203, 197] width 123 height 21
type input "MOSMAN"
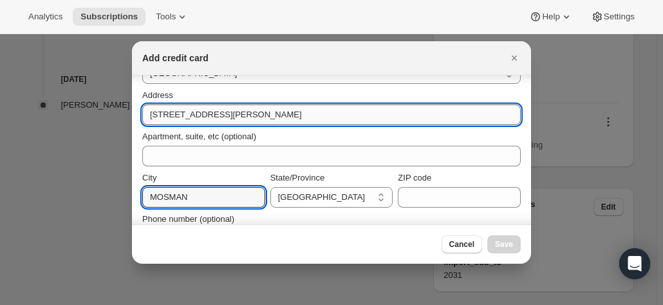
click at [248, 111] on input "Unit 1, 110 Cowles Road" at bounding box center [331, 114] width 379 height 21
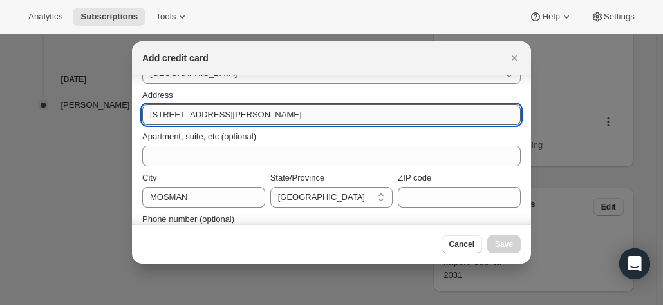
click at [179, 111] on input "Unit 1, 110 Cowles Road" at bounding box center [331, 114] width 379 height 21
drag, startPoint x: 176, startPoint y: 115, endPoint x: 126, endPoint y: 115, distance: 50.2
click at [222, 115] on input "110 Cowles Road" at bounding box center [331, 114] width 379 height 21
click at [149, 112] on input "110 Cowles Road" at bounding box center [331, 114] width 379 height 21
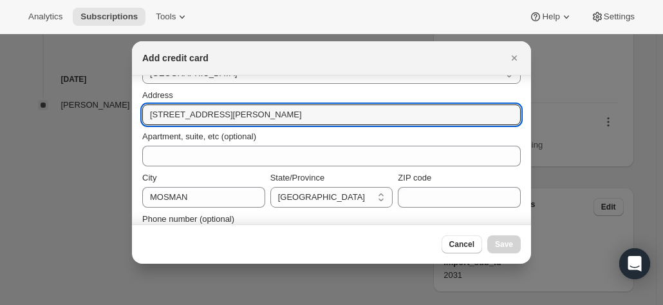
drag, startPoint x: 182, startPoint y: 118, endPoint x: 116, endPoint y: 114, distance: 65.8
type input "110 Cowles Road"
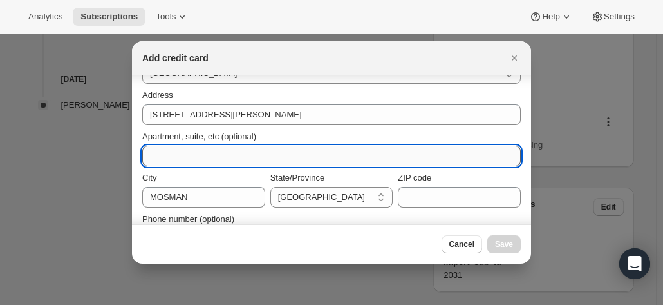
click at [169, 146] on input "Apartment, suite, etc (optional)" at bounding box center [331, 156] width 379 height 21
type input "Unit 1"
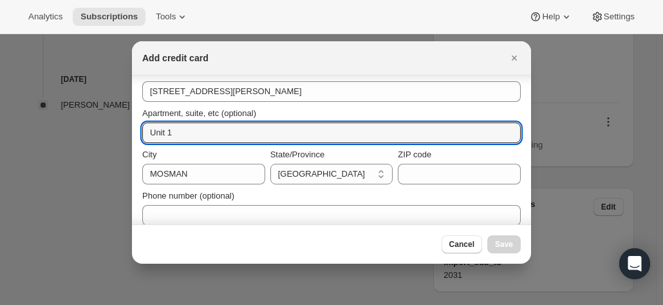
scroll to position [227, 0]
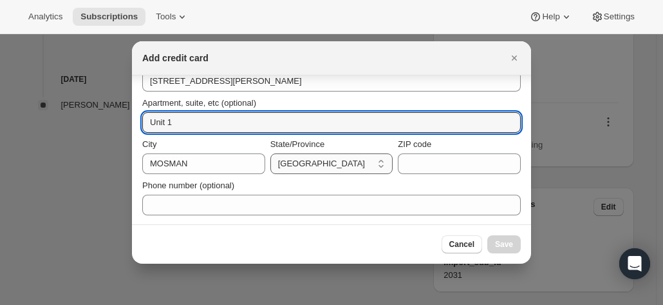
click at [350, 160] on select "Australian Capital Territory New South Wales Northern Territory Queensland Sout…" at bounding box center [331, 163] width 123 height 21
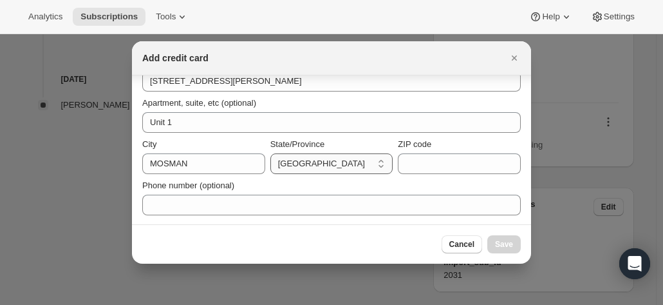
select select "NSW"
click at [270, 153] on select "Australian Capital Territory New South Wales Northern Territory Queensland Sout…" at bounding box center [331, 163] width 123 height 21
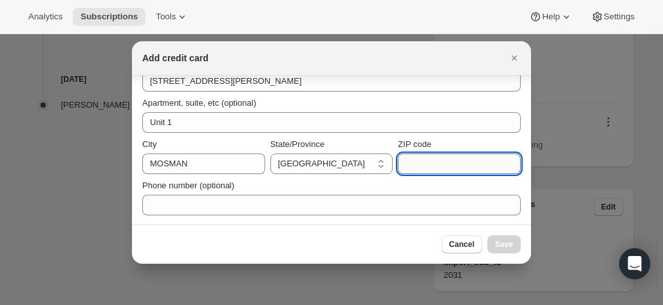
click at [406, 160] on input "ZIP code" at bounding box center [459, 163] width 123 height 21
type input "2088"
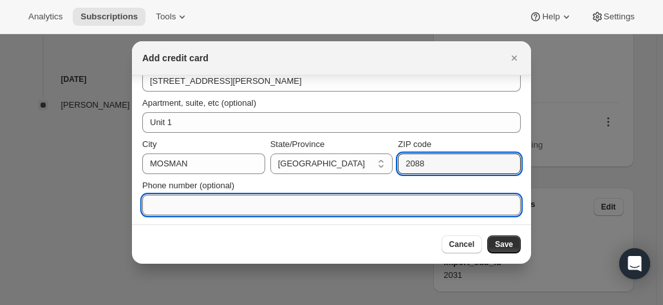
click at [179, 202] on input "Phone number (optional)" at bounding box center [331, 204] width 379 height 21
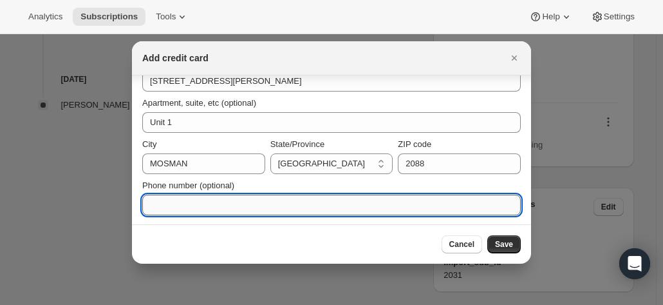
paste input "0409996986"
drag, startPoint x: 168, startPoint y: 204, endPoint x: 185, endPoint y: 191, distance: 21.1
click at [168, 203] on input "0409996986" at bounding box center [331, 204] width 379 height 21
type input "0409 996 986"
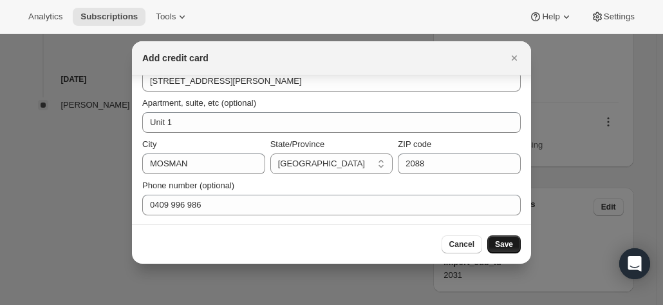
click at [509, 244] on span "Save" at bounding box center [504, 244] width 18 height 10
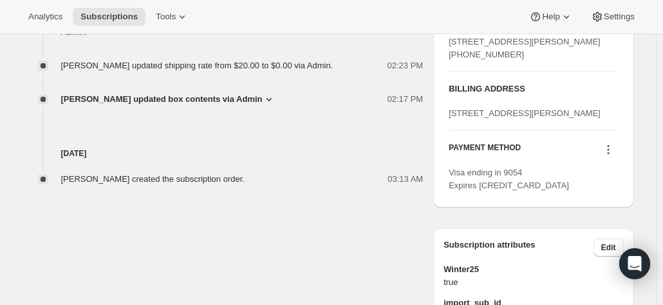
scroll to position [533, 0]
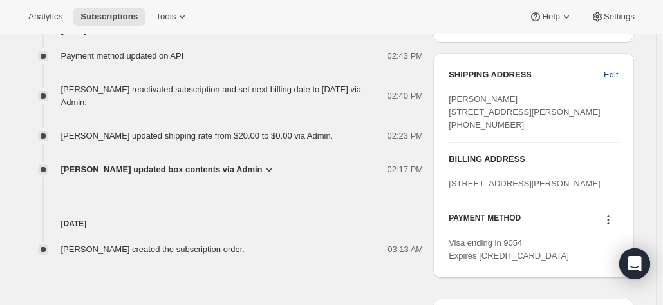
click at [613, 73] on span "Edit" at bounding box center [611, 74] width 14 height 13
select select "NSW"
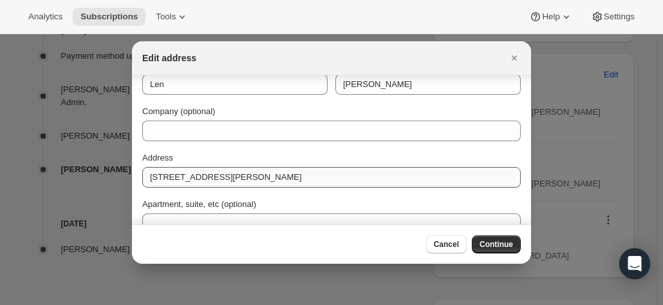
scroll to position [0, 0]
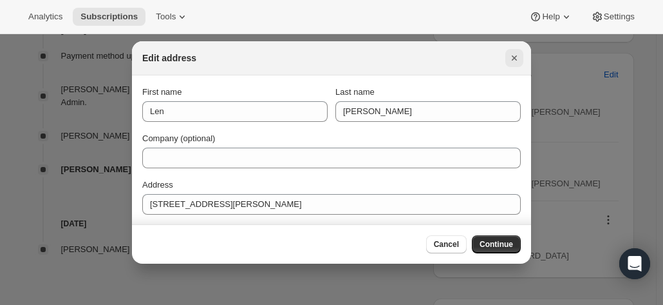
click at [513, 59] on icon "Close" at bounding box center [514, 57] width 5 height 5
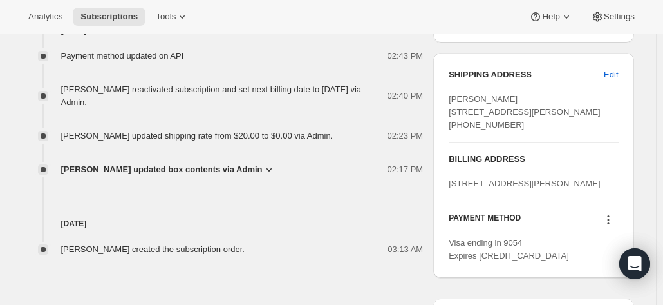
drag, startPoint x: 518, startPoint y: 149, endPoint x: 447, endPoint y: 92, distance: 90.7
click at [447, 92] on div "SHIPPING ADDRESS Edit Len Nancarrow Unit 1, 110 Cowles Road MOSMAN NSW, 2088 Au…" at bounding box center [533, 165] width 200 height 225
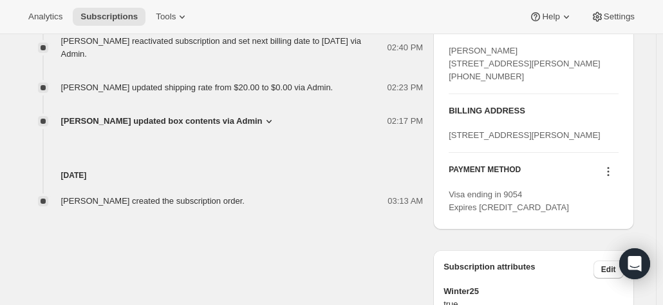
scroll to position [598, 0]
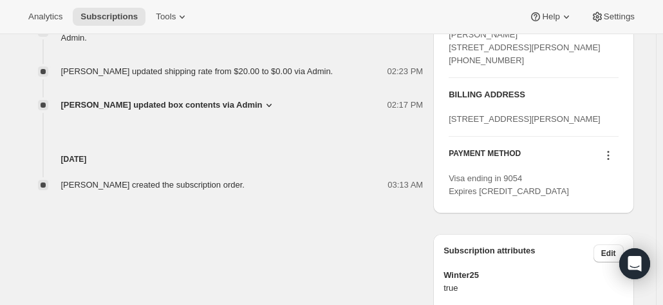
drag, startPoint x: 494, startPoint y: 165, endPoint x: 455, endPoint y: 141, distance: 46.8
click at [455, 126] on div "[STREET_ADDRESS][PERSON_NAME]" at bounding box center [533, 119] width 169 height 13
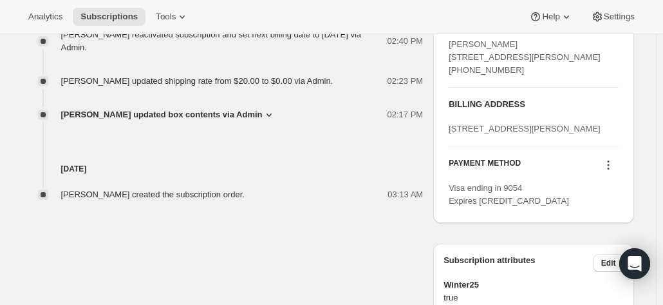
scroll to position [395, 0]
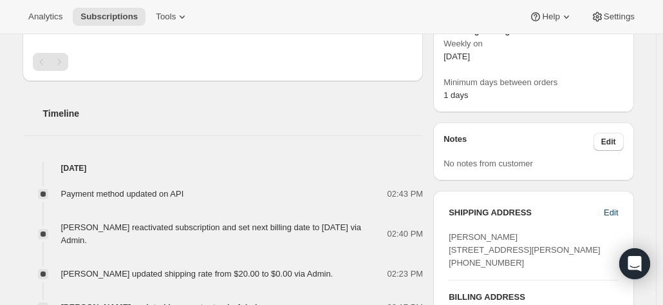
click at [622, 205] on button "Edit" at bounding box center [611, 212] width 30 height 21
select select "NSW"
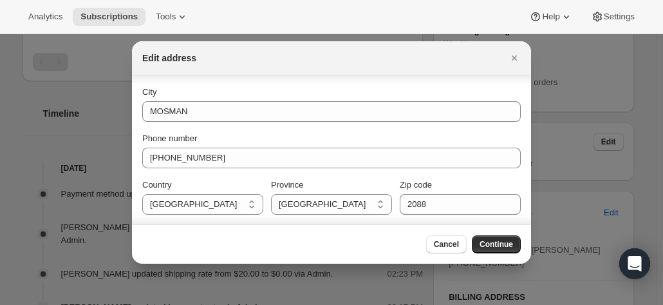
scroll to position [0, 0]
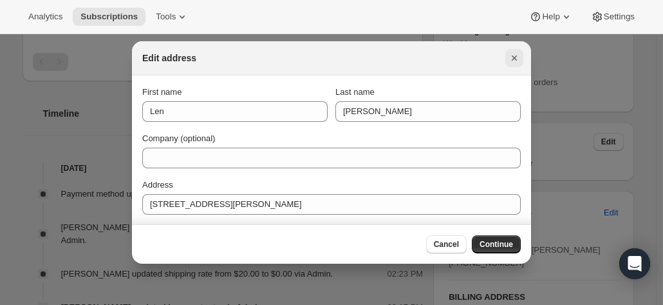
click at [515, 59] on icon "Close" at bounding box center [514, 57] width 5 height 5
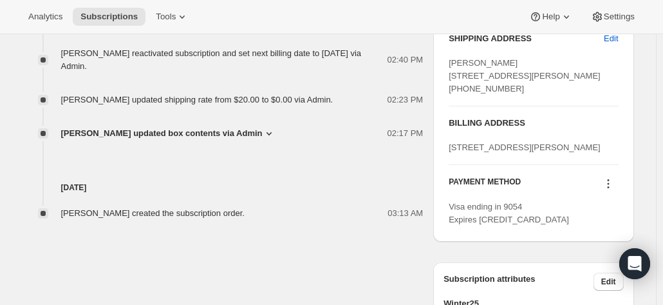
scroll to position [588, 0]
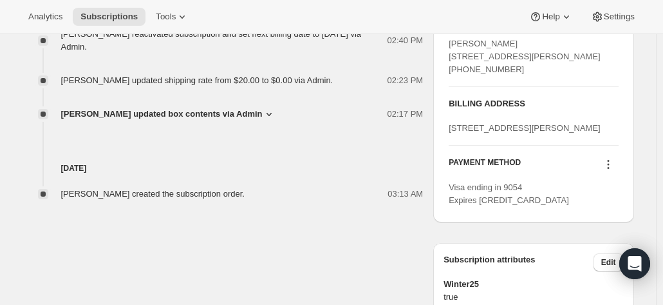
click at [494, 133] on span "[STREET_ADDRESS][PERSON_NAME]" at bounding box center [525, 128] width 152 height 10
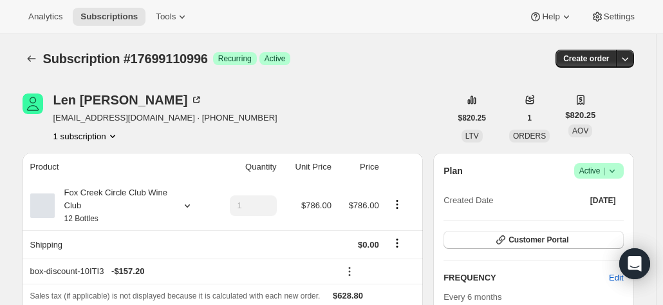
scroll to position [64, 0]
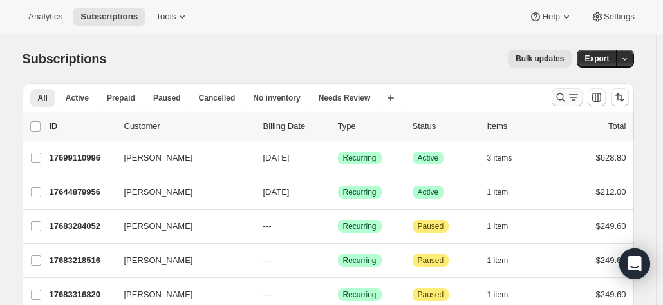
click at [572, 96] on icon "Search and filter results" at bounding box center [573, 97] width 13 height 13
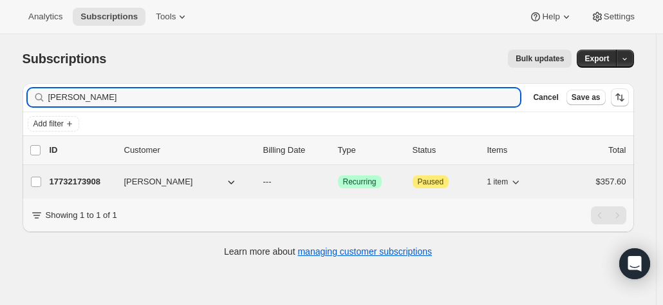
type input "[PERSON_NAME]"
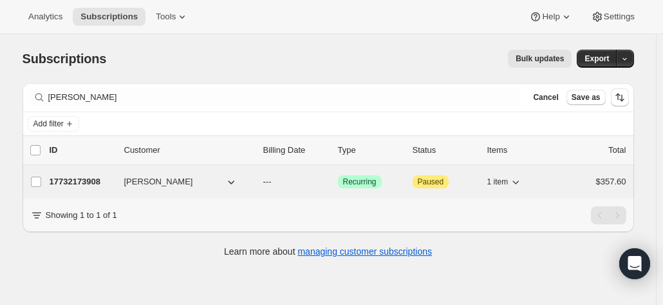
click at [108, 180] on p "17732173908" at bounding box center [82, 181] width 64 height 13
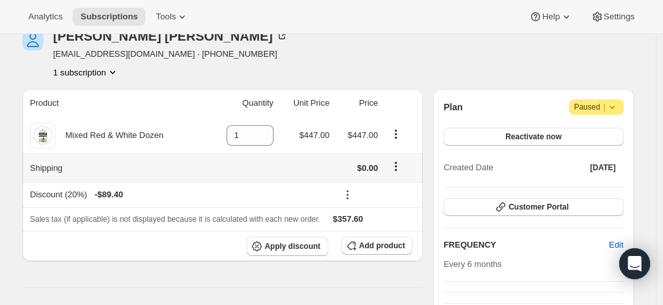
scroll to position [64, 0]
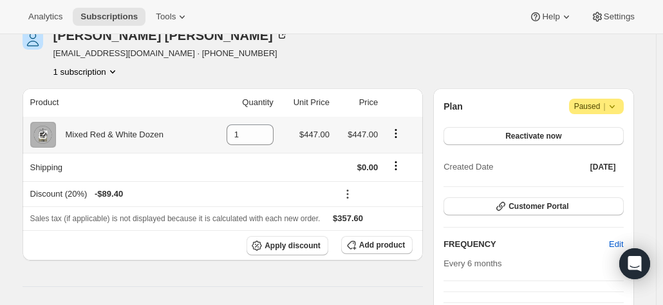
click at [399, 131] on icon "Product actions" at bounding box center [396, 133] width 13 height 13
click at [390, 158] on span "Swap variant" at bounding box center [400, 158] width 48 height 10
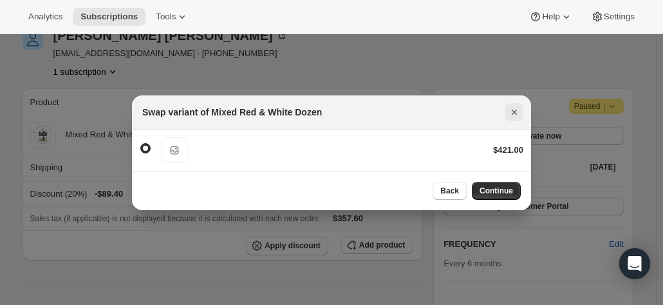
click at [513, 112] on icon "Close" at bounding box center [514, 112] width 13 height 13
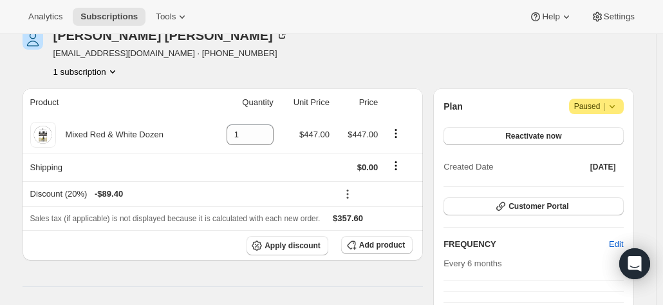
click at [304, 62] on div "[PERSON_NAME] [EMAIL_ADDRESS][DOMAIN_NAME] · [PHONE_NUMBER] 1 subscription" at bounding box center [237, 53] width 428 height 49
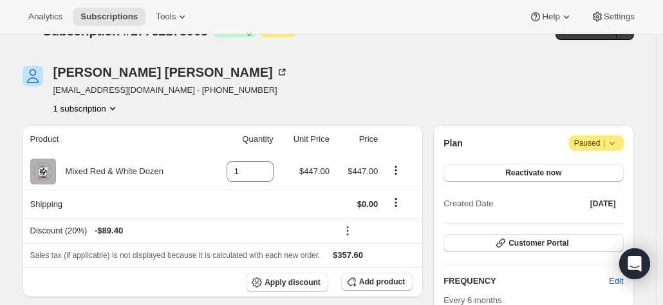
scroll to position [0, 0]
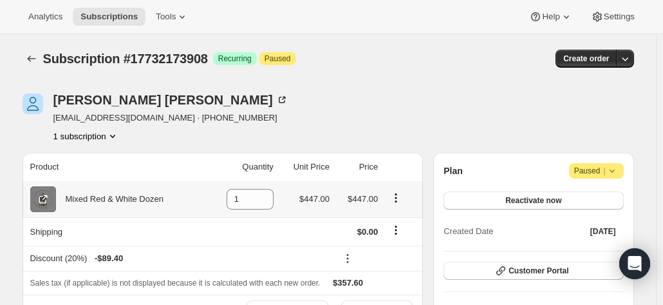
click at [45, 200] on icon at bounding box center [43, 199] width 13 height 13
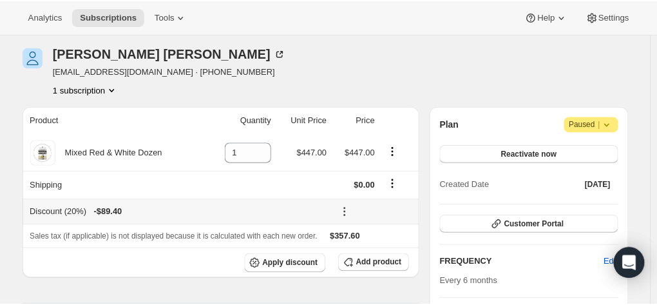
scroll to position [64, 0]
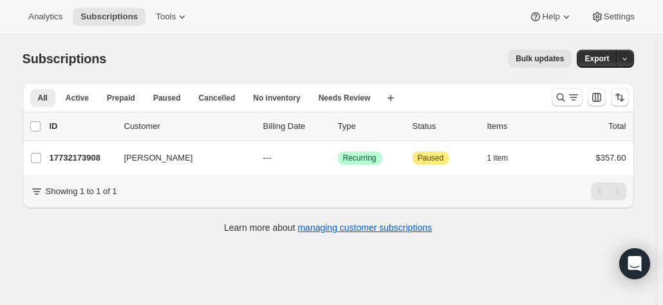
click at [656, 102] on div "Subscriptions. This page is ready Subscriptions Bulk updates More actions Bulk …" at bounding box center [328, 186] width 656 height 305
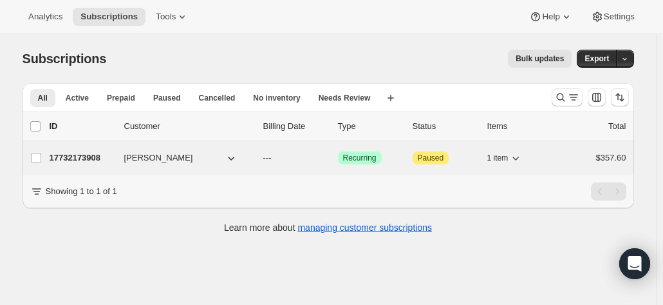
click at [94, 155] on p "17732173908" at bounding box center [82, 157] width 64 height 13
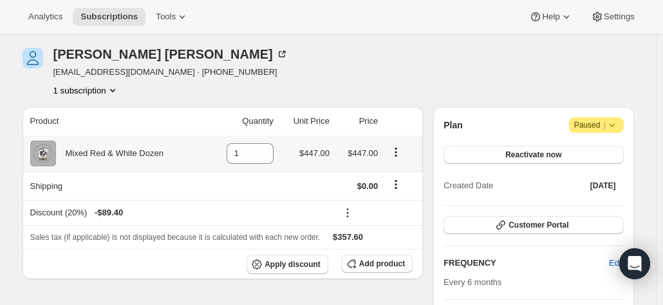
scroll to position [64, 0]
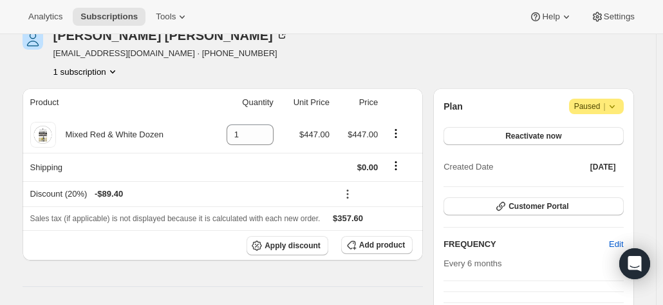
click at [114, 70] on icon "Product actions" at bounding box center [112, 71] width 13 height 13
drag, startPoint x: 396, startPoint y: 42, endPoint x: 403, endPoint y: 48, distance: 9.6
click at [397, 42] on div "[PERSON_NAME] [EMAIL_ADDRESS][DOMAIN_NAME] · [PHONE_NUMBER] 1 subscription" at bounding box center [237, 53] width 428 height 49
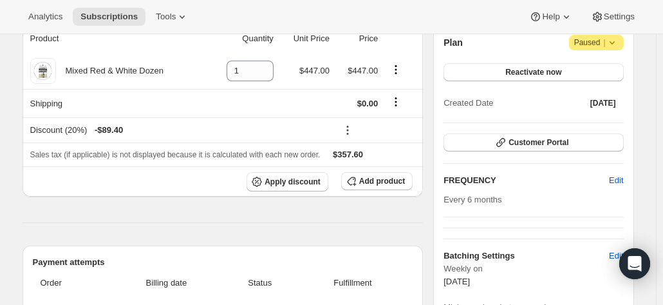
scroll to position [0, 0]
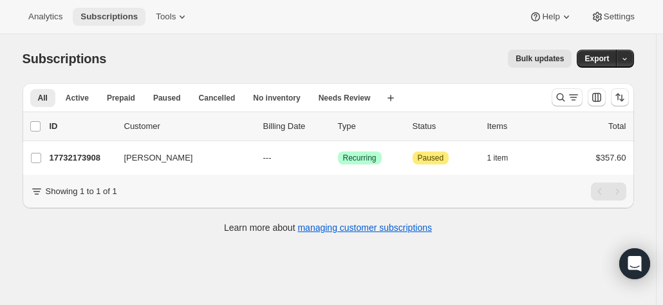
click at [116, 19] on span "Subscriptions" at bounding box center [108, 17] width 57 height 10
click at [162, 18] on span "Tools" at bounding box center [166, 17] width 20 height 10
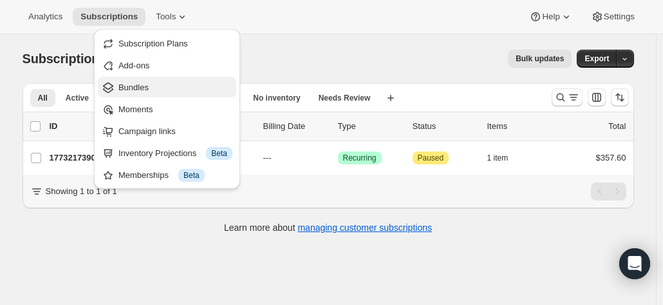
click at [133, 88] on span "Bundles" at bounding box center [133, 87] width 30 height 10
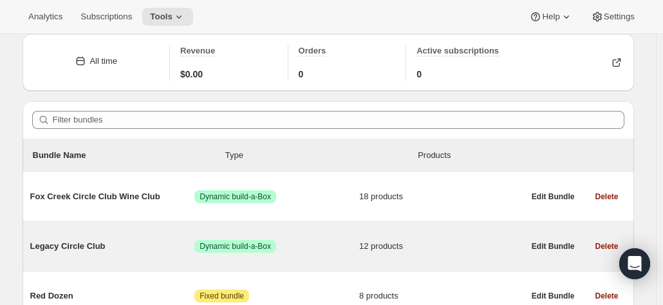
scroll to position [129, 0]
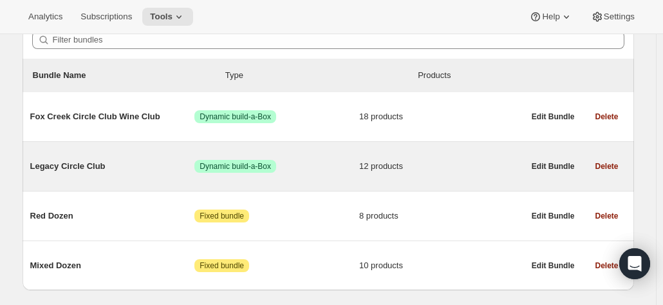
click at [80, 165] on span "Legacy Circle Club" at bounding box center [112, 166] width 165 height 13
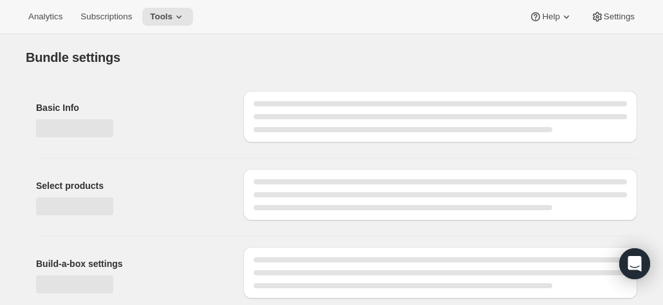
type input "Legacy Circle Club"
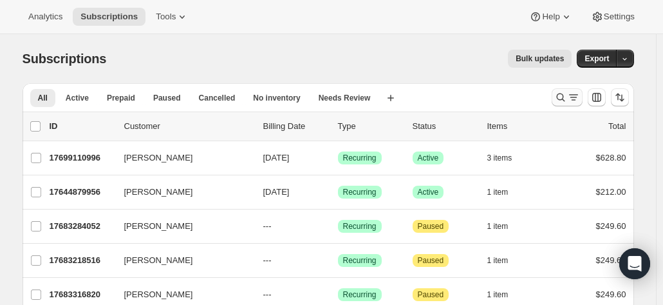
click at [565, 98] on icon "Search and filter results" at bounding box center [560, 97] width 13 height 13
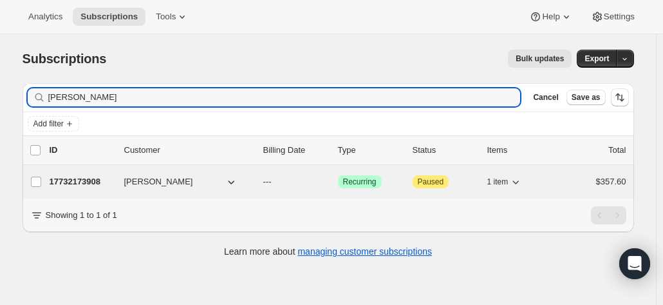
type input "[PERSON_NAME]"
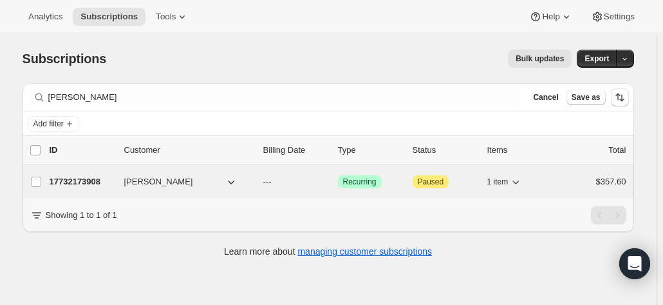
click at [150, 185] on span "[PERSON_NAME]" at bounding box center [158, 181] width 69 height 13
click at [87, 181] on p "17732173908" at bounding box center [82, 181] width 64 height 13
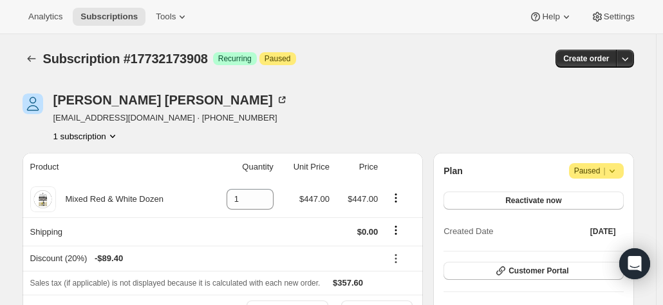
click at [114, 127] on div "[PERSON_NAME] [EMAIL_ADDRESS][DOMAIN_NAME] · [PHONE_NUMBER] 1 subscription" at bounding box center [170, 117] width 235 height 49
click at [109, 137] on button "1 subscription" at bounding box center [86, 135] width 66 height 13
click at [367, 124] on div "[PERSON_NAME] [EMAIL_ADDRESS][DOMAIN_NAME] · [PHONE_NUMBER] 1 subscription" at bounding box center [237, 117] width 428 height 49
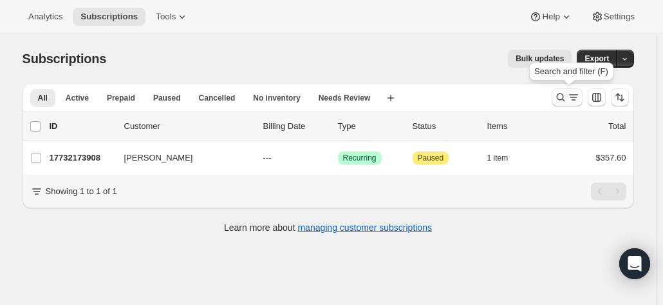
click at [559, 94] on icon "Search and filter results" at bounding box center [560, 97] width 13 height 13
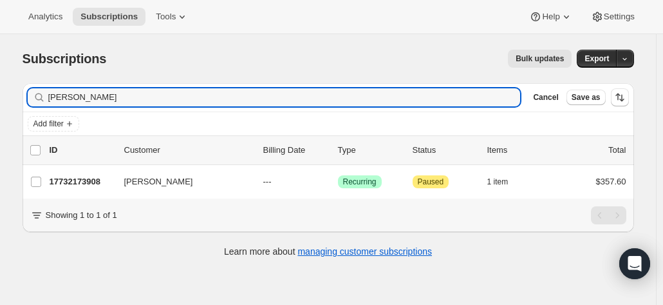
drag, startPoint x: 117, startPoint y: 87, endPoint x: 9, endPoint y: 79, distance: 108.4
click at [9, 79] on div "Subscriptions. This page is ready Subscriptions Bulk updates More actions Bulk …" at bounding box center [328, 186] width 656 height 305
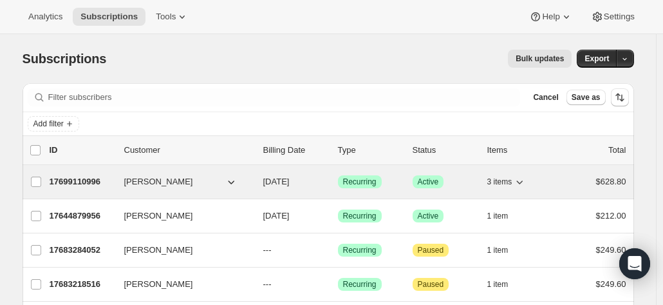
click at [148, 176] on span "[PERSON_NAME]" at bounding box center [158, 181] width 69 height 13
click at [109, 178] on p "17699110996" at bounding box center [82, 181] width 64 height 13
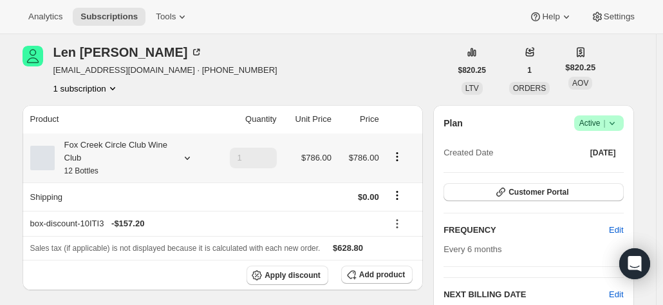
scroll to position [64, 0]
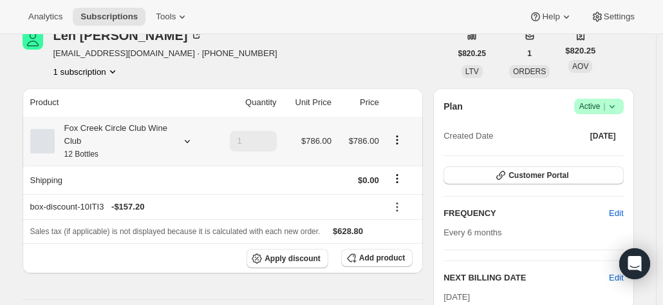
click at [86, 154] on small "12 Bottles" at bounding box center [81, 153] width 34 height 9
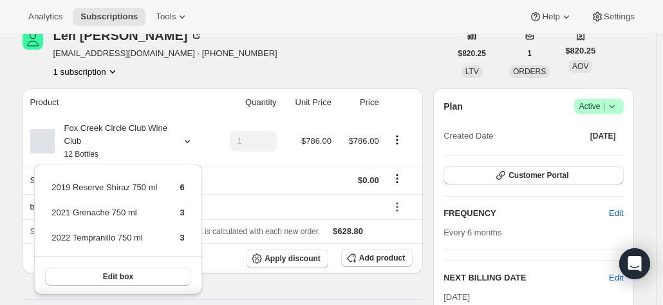
click at [231, 50] on div "[PERSON_NAME] [EMAIL_ADDRESS][DOMAIN_NAME] · [PHONE_NUMBER] 1 subscription" at bounding box center [237, 53] width 428 height 49
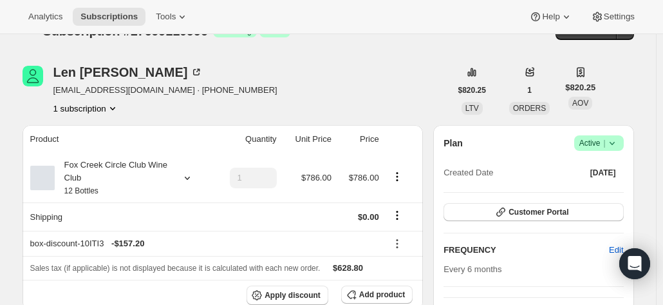
scroll to position [0, 0]
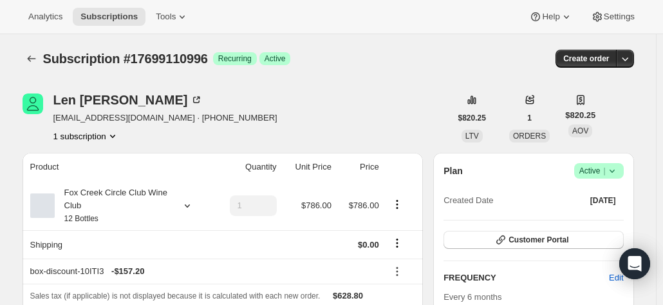
click at [536, 232] on button "Customer Portal" at bounding box center [534, 240] width 180 height 18
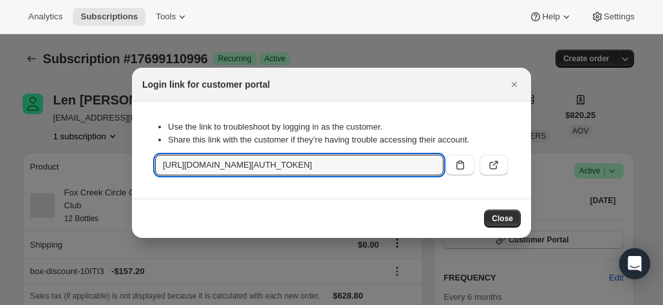
scroll to position [0, 1389]
drag, startPoint x: 161, startPoint y: 166, endPoint x: 554, endPoint y: 163, distance: 393.4
paste input ":rpa:"
type input "[URL][DOMAIN_NAME][AUTH_TOKEN]"
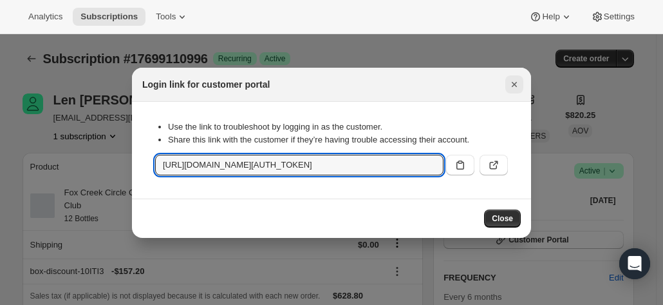
click at [513, 84] on icon "Close" at bounding box center [514, 84] width 13 height 13
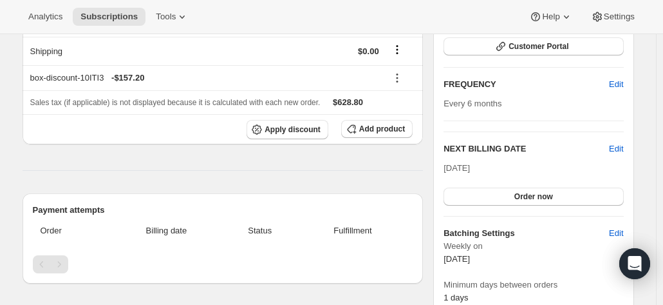
scroll to position [64, 0]
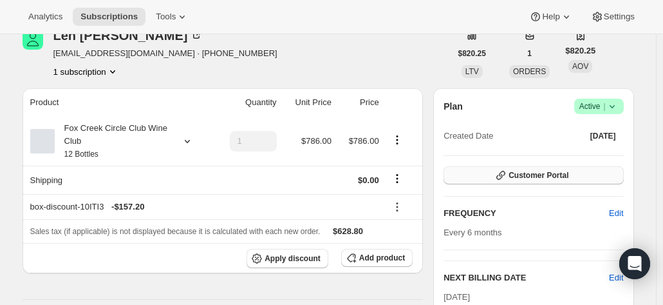
click at [489, 175] on button "Customer Portal" at bounding box center [534, 175] width 180 height 18
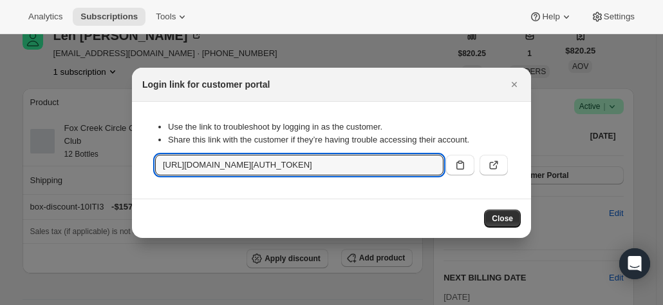
scroll to position [0, 1389]
drag, startPoint x: 162, startPoint y: 166, endPoint x: 669, endPoint y: 155, distance: 507.5
click at [663, 155] on html "Analytics Subscriptions Tools Help Settings Skip to content Subscription #17699…" at bounding box center [331, 152] width 663 height 305
drag, startPoint x: 451, startPoint y: 123, endPoint x: 475, endPoint y: 106, distance: 29.6
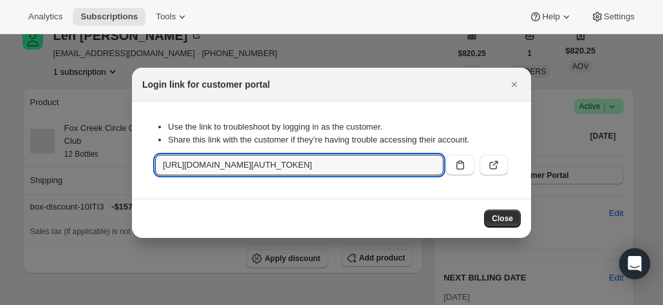
click at [451, 120] on li "Use the link to troubleshoot by logging in as the customer." at bounding box center [338, 126] width 340 height 13
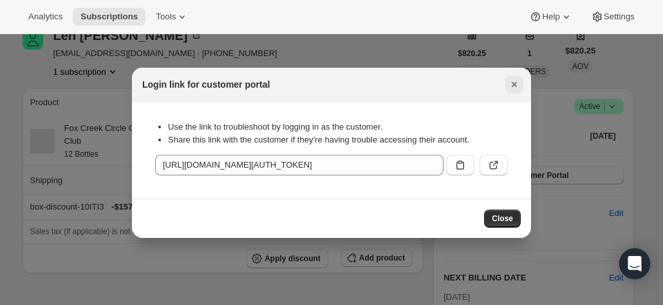
click at [513, 86] on icon "Close" at bounding box center [514, 84] width 5 height 5
